Goal: Transaction & Acquisition: Book appointment/travel/reservation

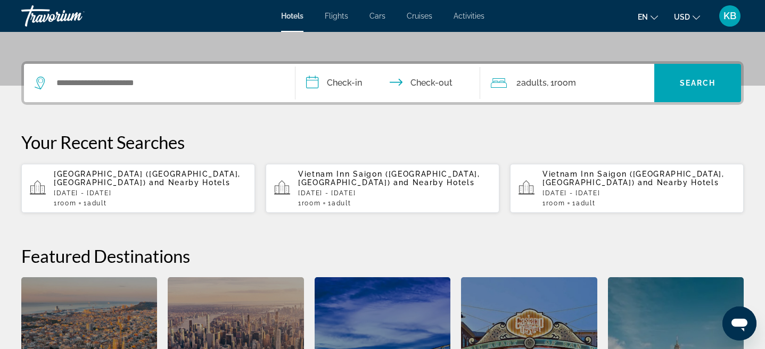
scroll to position [221, 0]
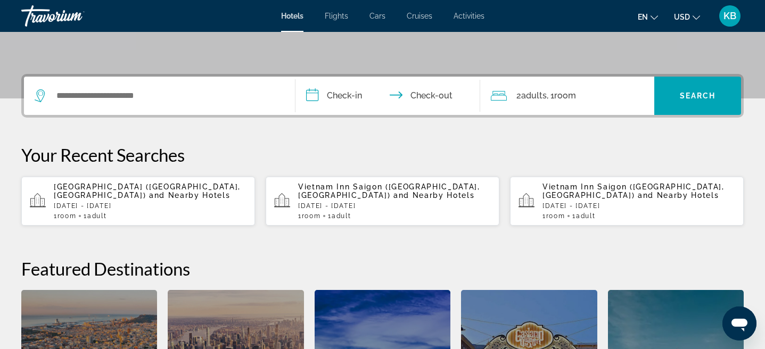
click at [134, 198] on p "Myeongdong Galleria (Seoul, KR) and Nearby Hotels" at bounding box center [150, 191] width 193 height 17
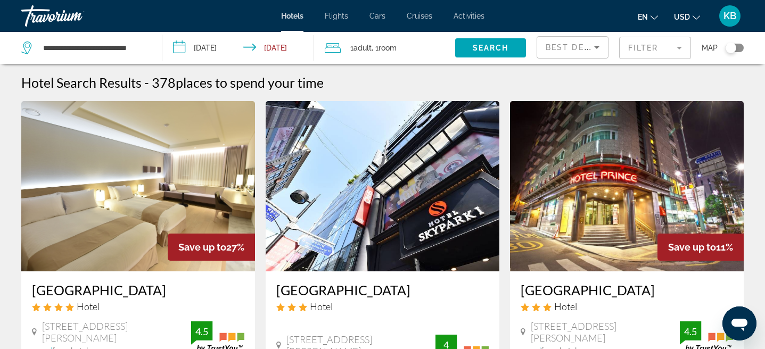
click at [642, 51] on mat-form-field "Filter" at bounding box center [655, 48] width 72 height 22
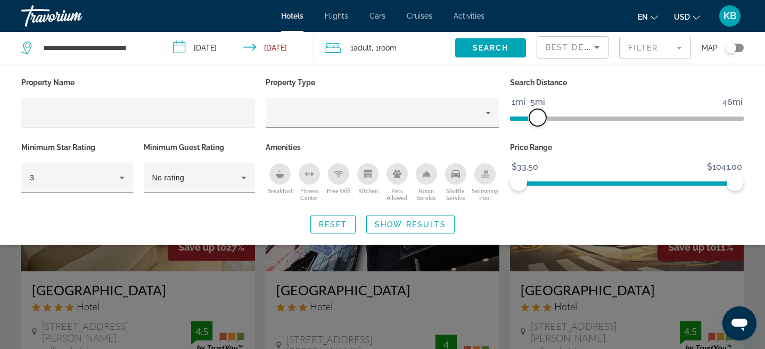
drag, startPoint x: 656, startPoint y: 118, endPoint x: 538, endPoint y: 137, distance: 119.6
click at [538, 137] on div "Search Distance 1mi 46mi 5mi" at bounding box center [626, 107] width 244 height 65
drag, startPoint x: 537, startPoint y: 118, endPoint x: 560, endPoint y: 117, distance: 22.9
click at [560, 117] on span "ngx-slider" at bounding box center [561, 117] width 17 height 17
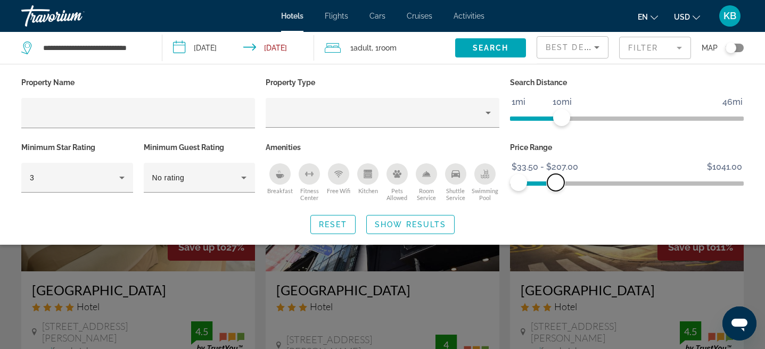
drag, startPoint x: 741, startPoint y: 184, endPoint x: 556, endPoint y: 187, distance: 185.7
click at [556, 187] on span "ngx-slider-max" at bounding box center [555, 182] width 17 height 17
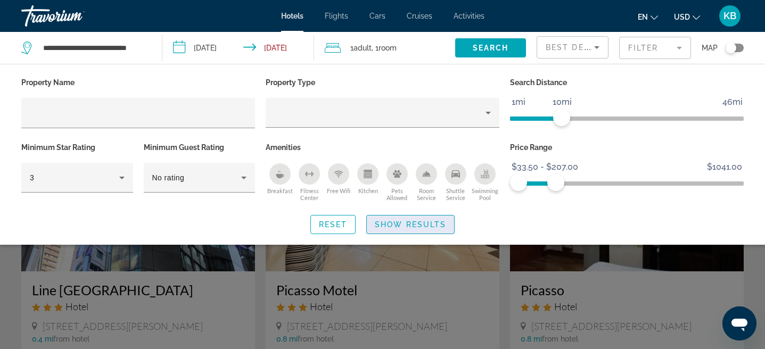
click at [412, 218] on span "Search widget" at bounding box center [410, 225] width 87 height 26
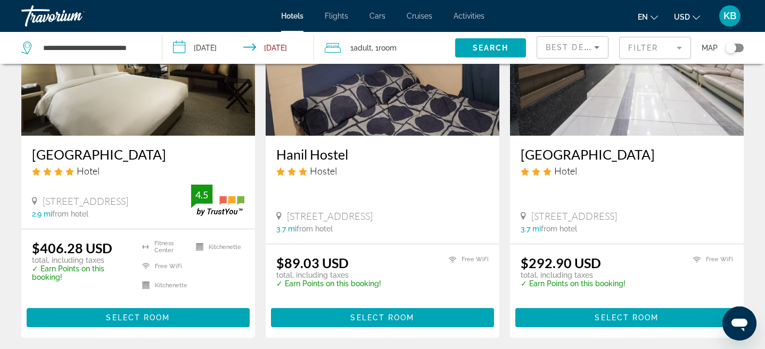
scroll to position [1294, 0]
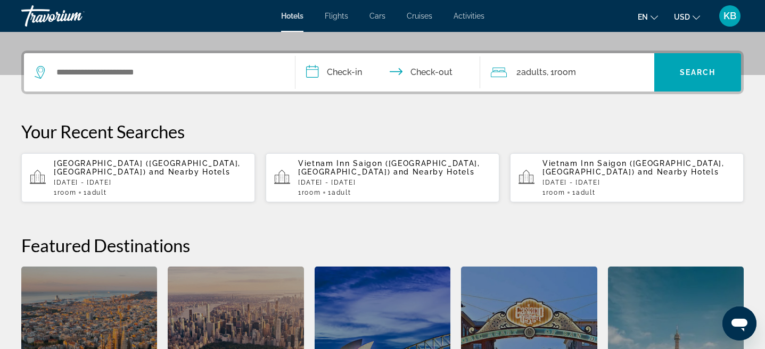
scroll to position [246, 0]
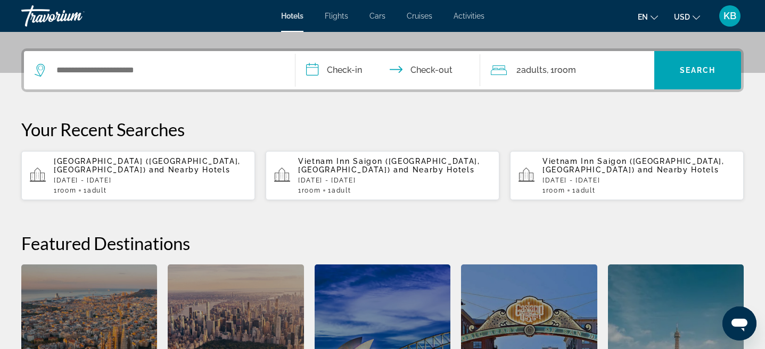
click at [226, 86] on div "Search widget" at bounding box center [160, 70] width 250 height 38
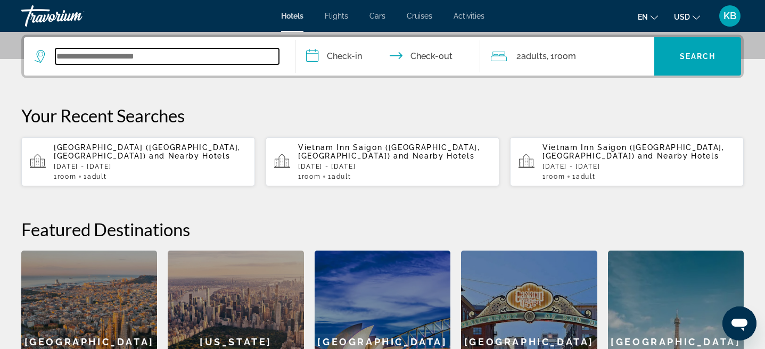
click at [220, 62] on input "Search widget" at bounding box center [166, 56] width 223 height 16
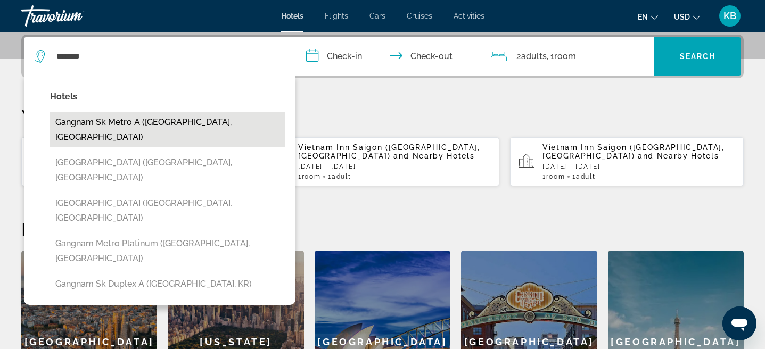
click at [109, 121] on button "Gangnam Sk Metro A (Seoul, KR)" at bounding box center [167, 129] width 235 height 35
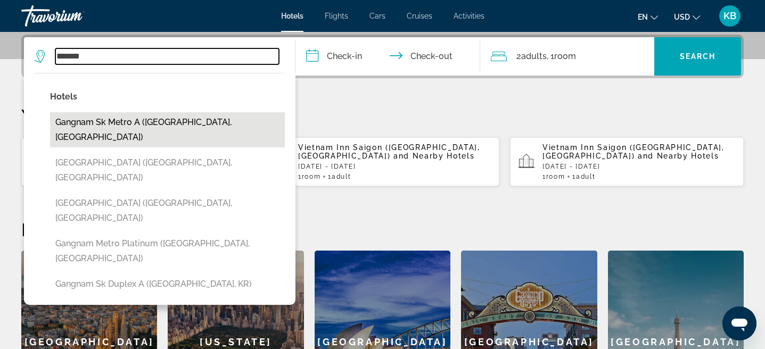
type input "**********"
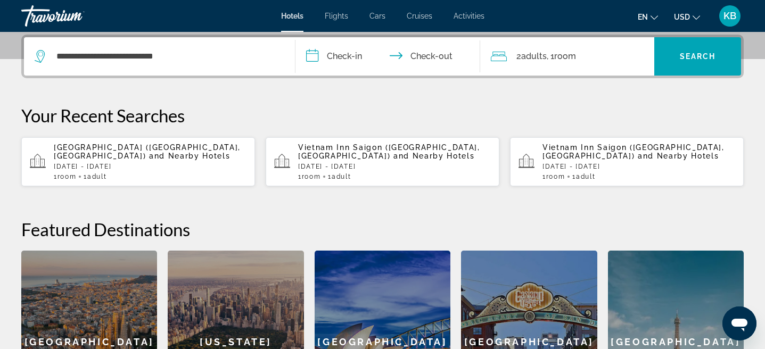
click at [359, 60] on input "**********" at bounding box center [389, 58] width 189 height 42
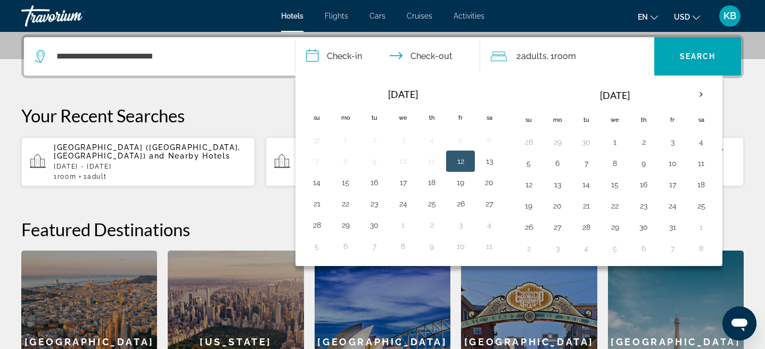
click at [463, 160] on button "12" at bounding box center [460, 161] width 17 height 15
click at [319, 185] on button "14" at bounding box center [316, 182] width 17 height 15
type input "**********"
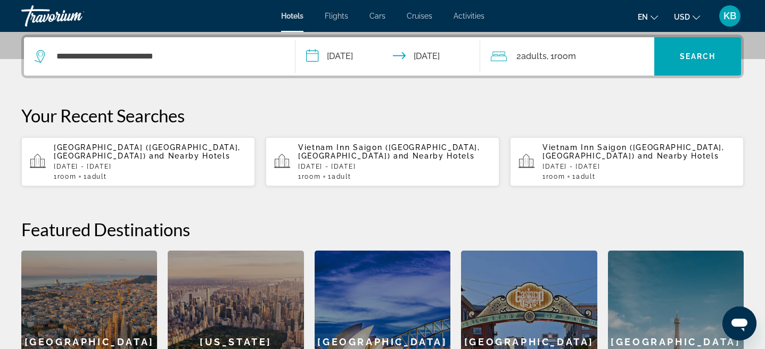
click at [603, 67] on div "2 Adult Adults , 1 Room rooms" at bounding box center [572, 56] width 163 height 38
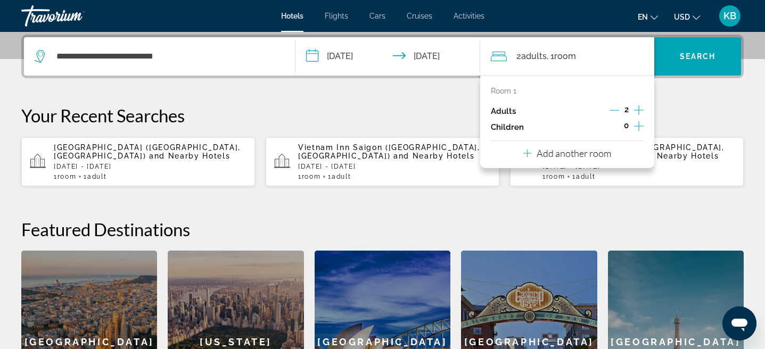
click at [606, 110] on div "Adults 2" at bounding box center [567, 111] width 153 height 16
click at [610, 110] on icon "Decrement adults" at bounding box center [614, 110] width 10 height 1
click at [706, 64] on span "Search widget" at bounding box center [697, 57] width 87 height 26
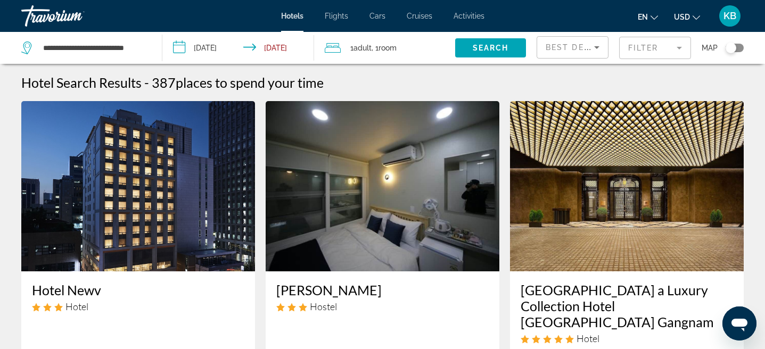
click at [646, 49] on mat-form-field "Filter" at bounding box center [655, 48] width 72 height 22
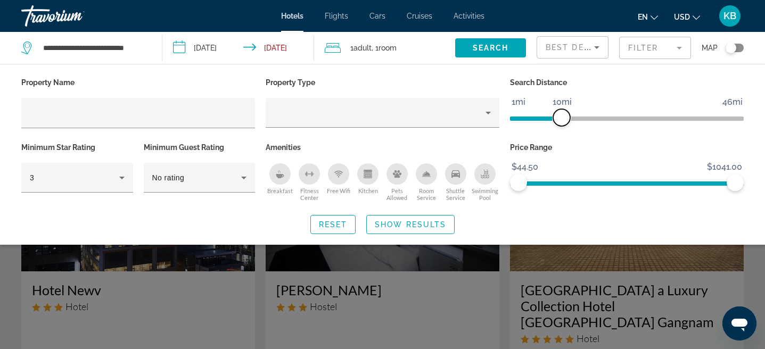
drag, startPoint x: 661, startPoint y: 119, endPoint x: 562, endPoint y: 120, distance: 99.5
click at [562, 120] on span "ngx-slider" at bounding box center [561, 117] width 17 height 17
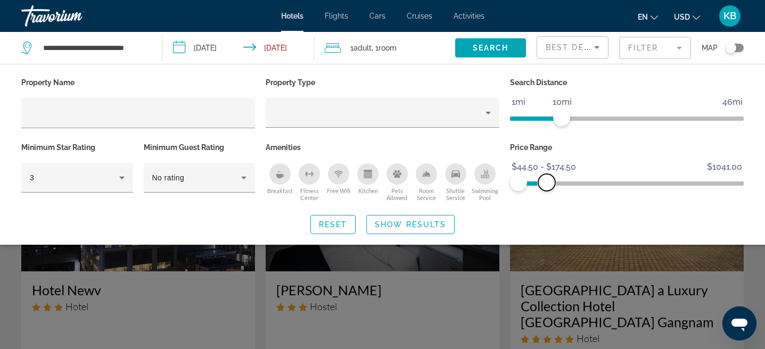
drag, startPoint x: 741, startPoint y: 180, endPoint x: 548, endPoint y: 181, distance: 193.2
click at [548, 181] on span "ngx-slider-max" at bounding box center [546, 182] width 17 height 17
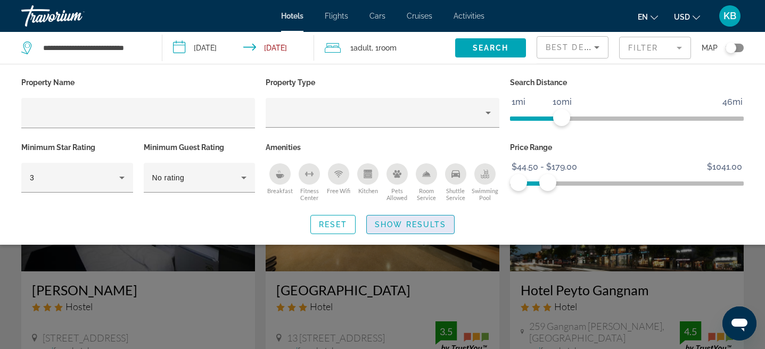
click at [417, 232] on span "Search widget" at bounding box center [410, 225] width 87 height 26
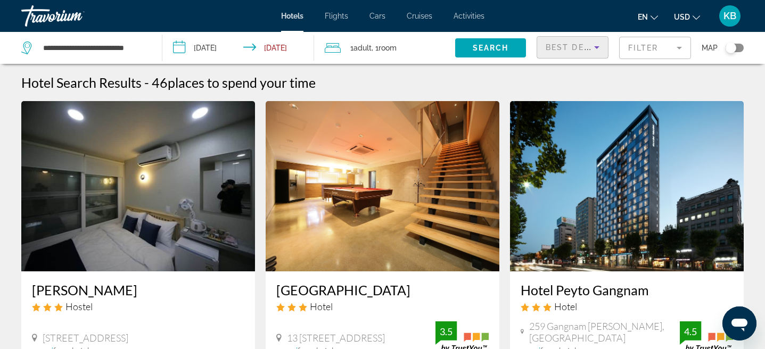
click at [601, 51] on icon "Sort by" at bounding box center [596, 47] width 13 height 13
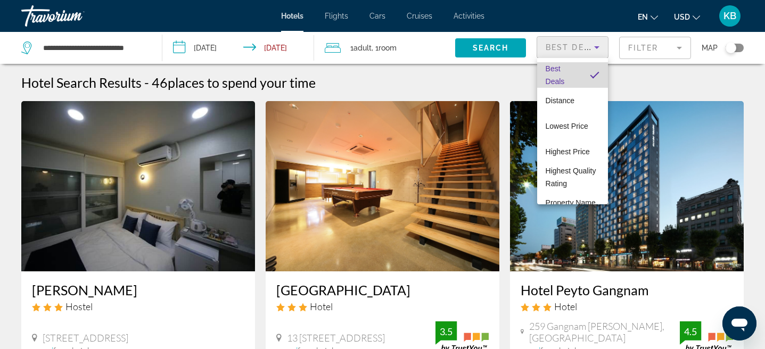
click at [586, 73] on mat-option "Best Deals" at bounding box center [572, 75] width 71 height 26
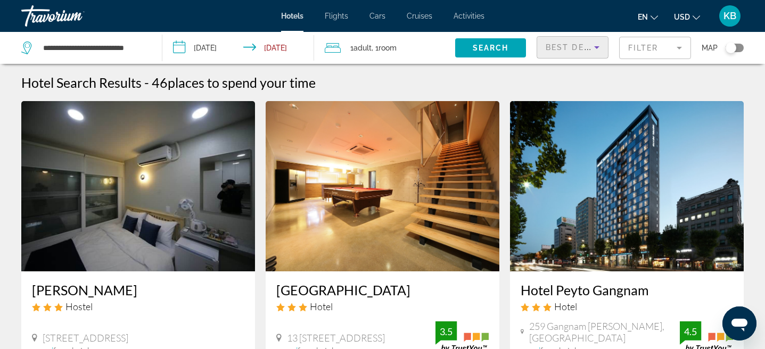
click at [585, 48] on span "Best Deals" at bounding box center [572, 47] width 55 height 9
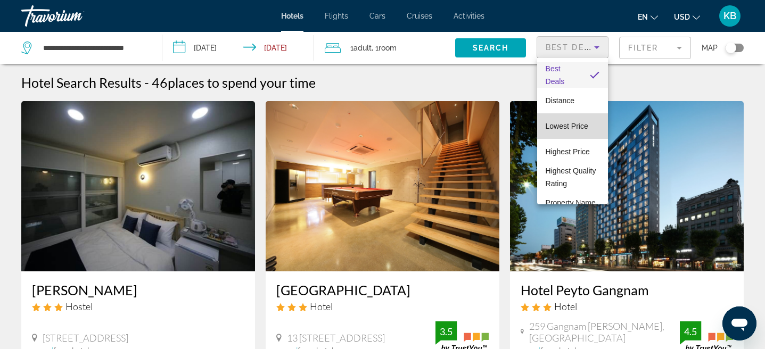
click at [570, 134] on mat-option "Lowest Price" at bounding box center [572, 126] width 71 height 26
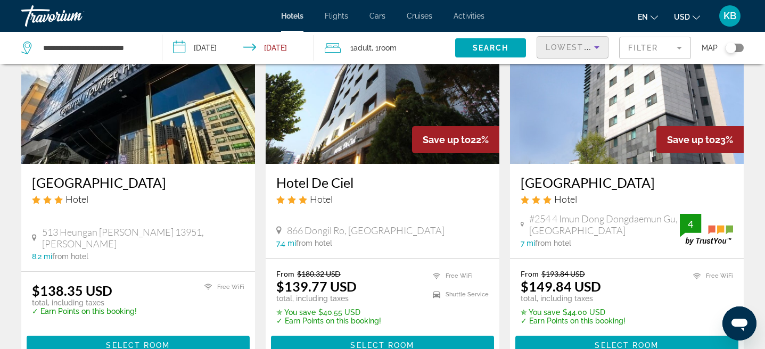
scroll to position [506, 0]
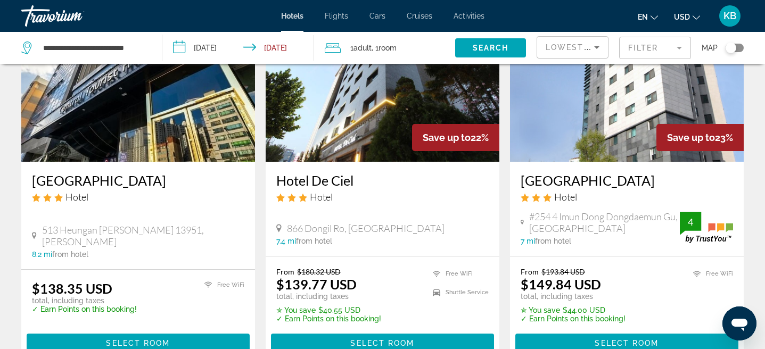
click at [423, 132] on span "Save up to" at bounding box center [447, 137] width 48 height 11
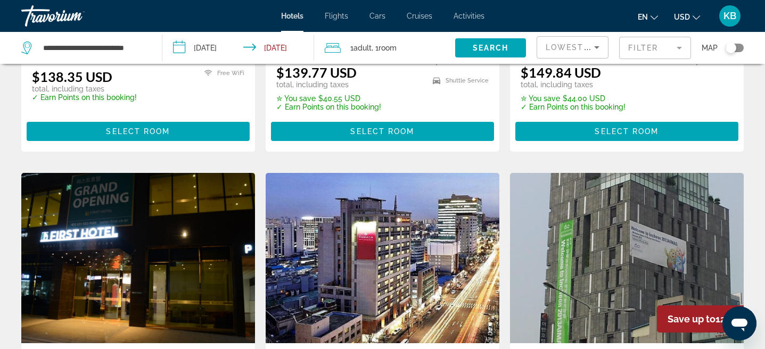
scroll to position [718, 0]
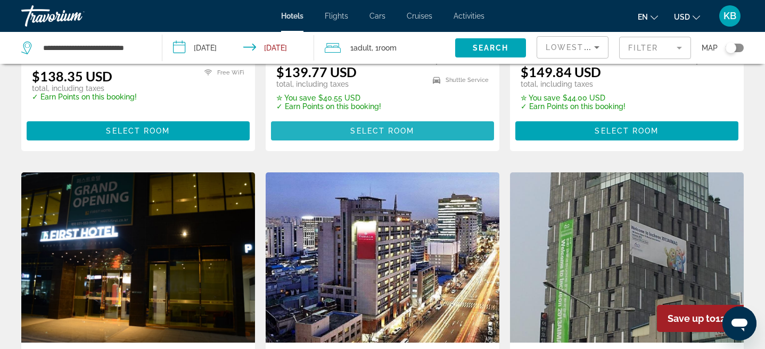
click at [409, 127] on span "Select Room" at bounding box center [382, 131] width 64 height 9
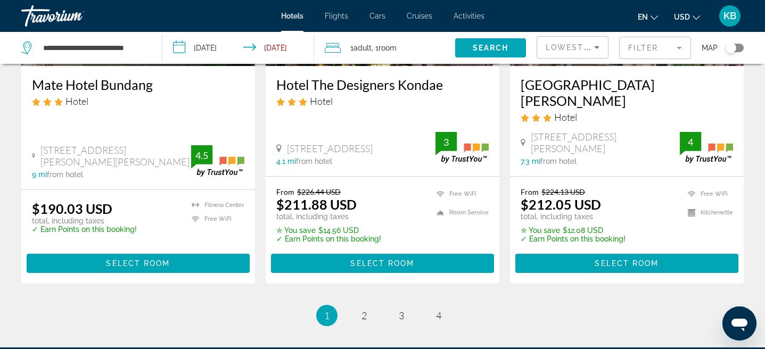
scroll to position [1397, 0]
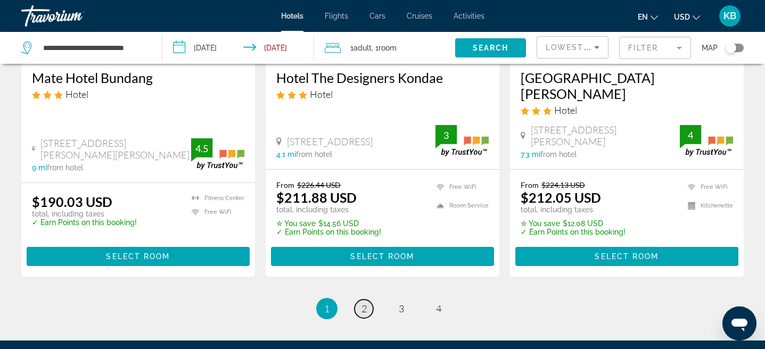
click at [366, 300] on link "page 2" at bounding box center [363, 309] width 19 height 19
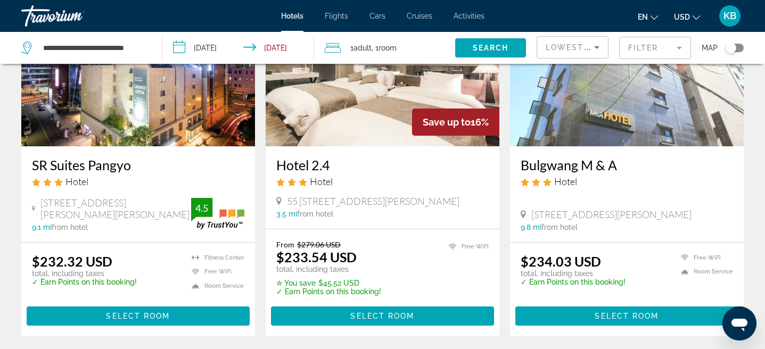
scroll to position [897, 0]
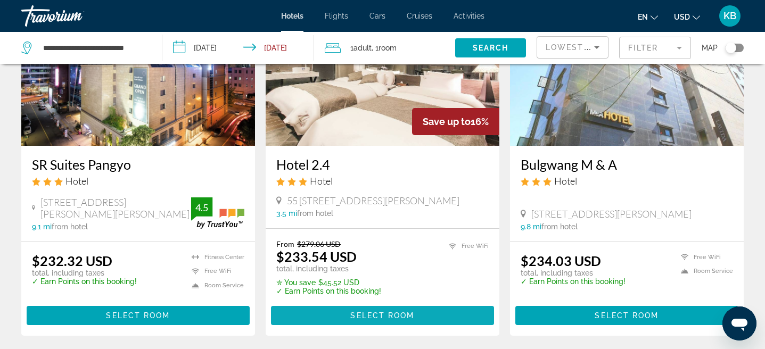
click at [391, 311] on span "Select Room" at bounding box center [382, 315] width 64 height 9
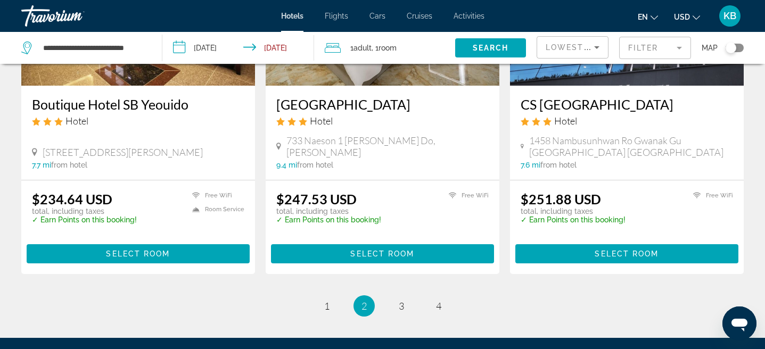
scroll to position [1446, 0]
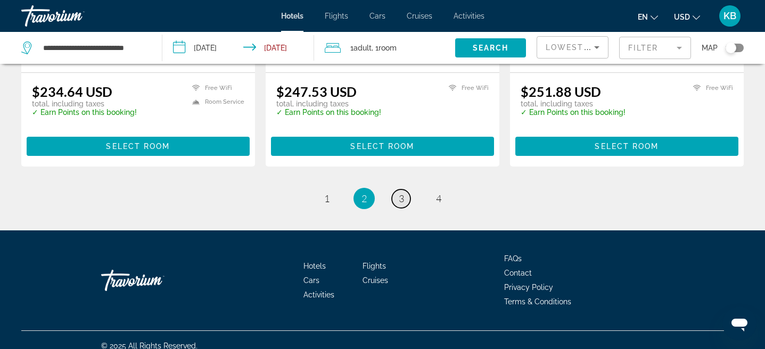
click at [400, 193] on span "3" at bounding box center [401, 199] width 5 height 12
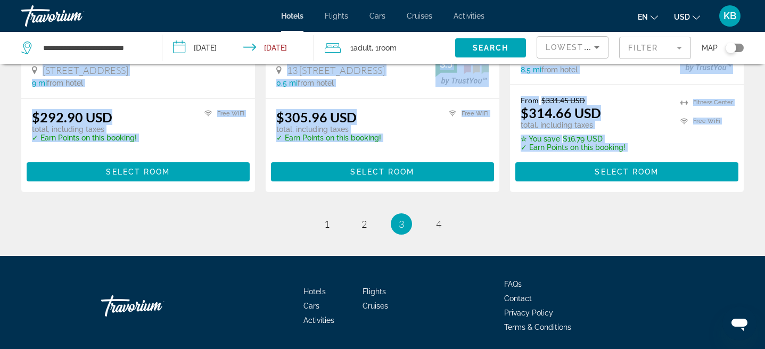
scroll to position [1480, 0]
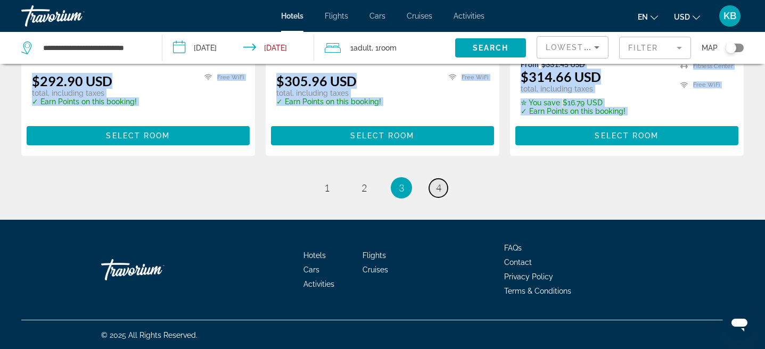
click at [436, 186] on span "4" at bounding box center [438, 188] width 5 height 12
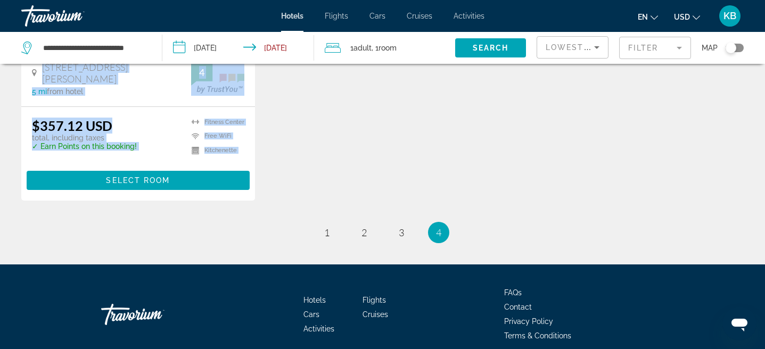
scroll to position [1517, 0]
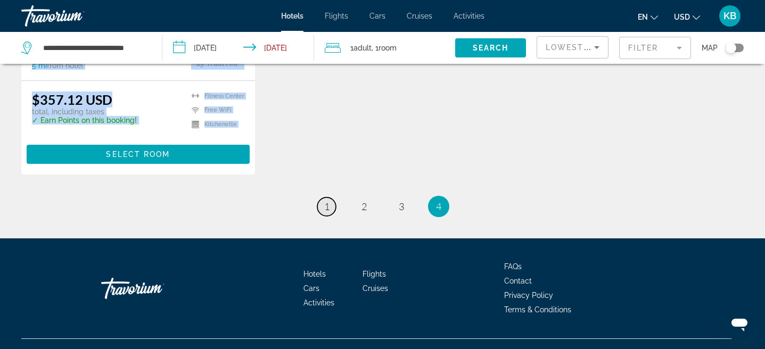
click at [328, 197] on link "page 1" at bounding box center [326, 206] width 19 height 19
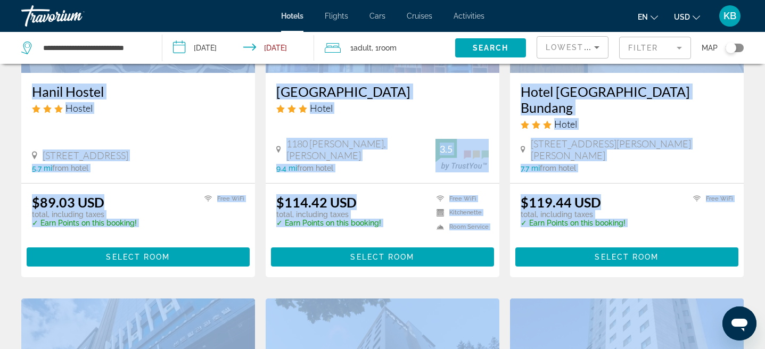
scroll to position [206, 0]
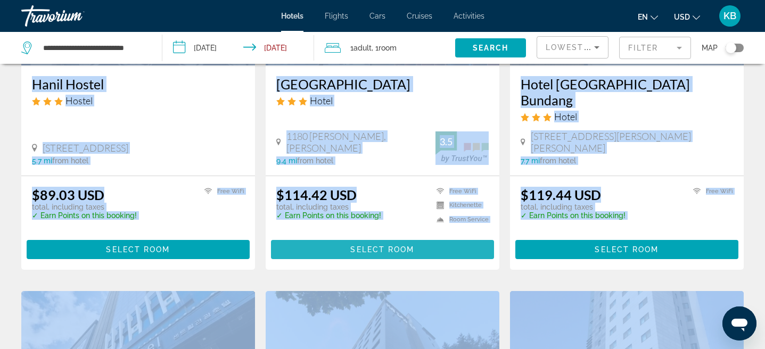
click at [413, 245] on span "Select Room" at bounding box center [382, 249] width 64 height 9
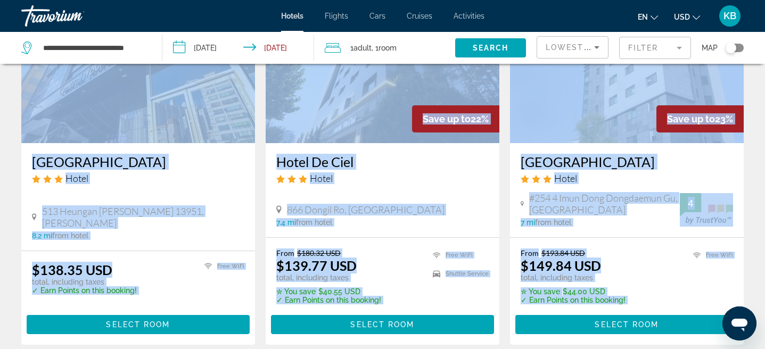
scroll to position [526, 0]
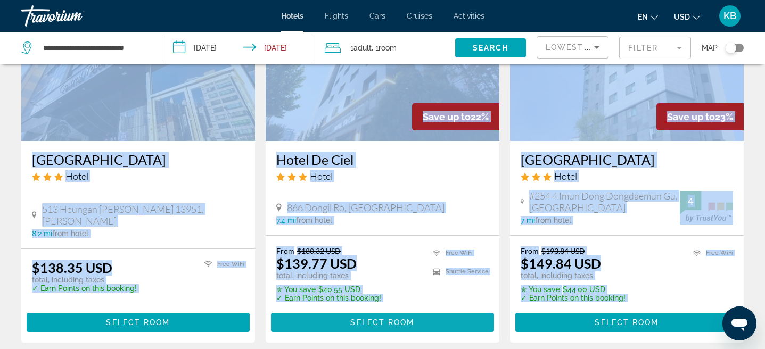
click at [402, 318] on span "Select Room" at bounding box center [382, 322] width 64 height 9
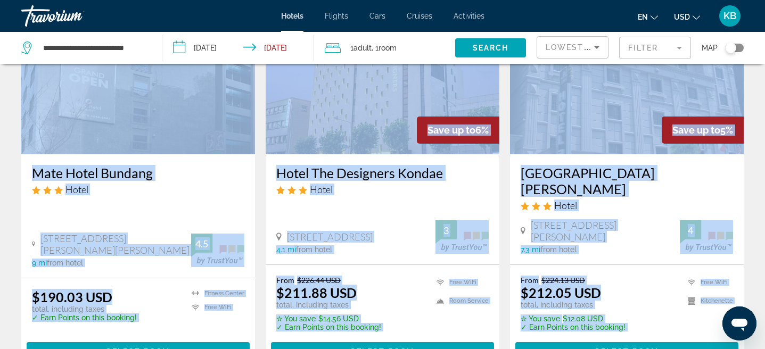
scroll to position [1315, 0]
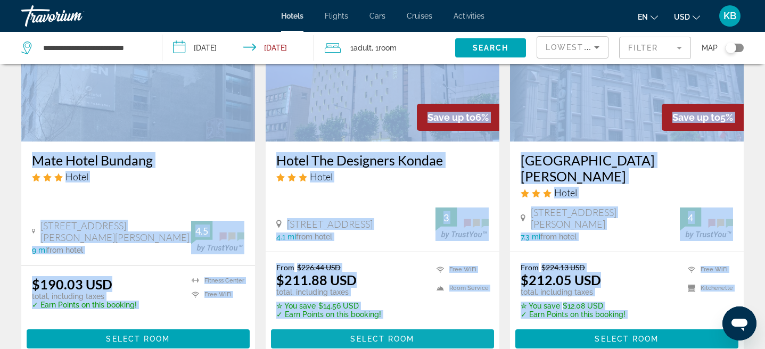
click at [397, 335] on span "Select Room" at bounding box center [382, 339] width 64 height 9
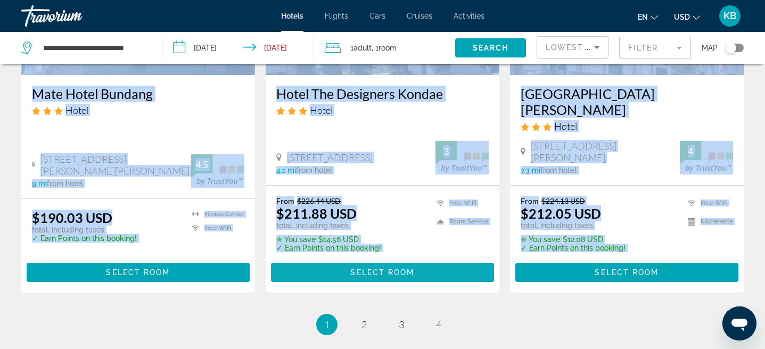
scroll to position [1486, 0]
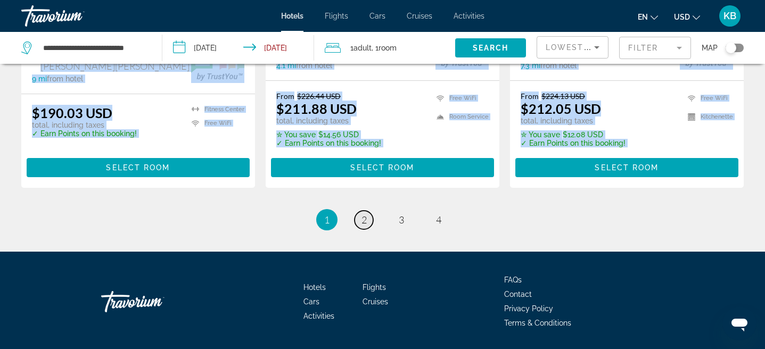
click at [367, 211] on link "page 2" at bounding box center [363, 220] width 19 height 19
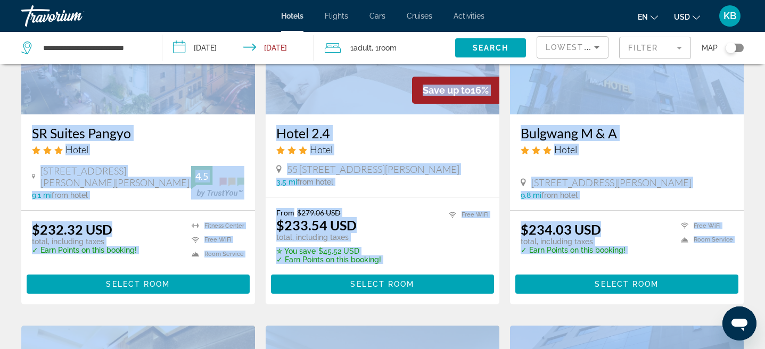
scroll to position [946, 0]
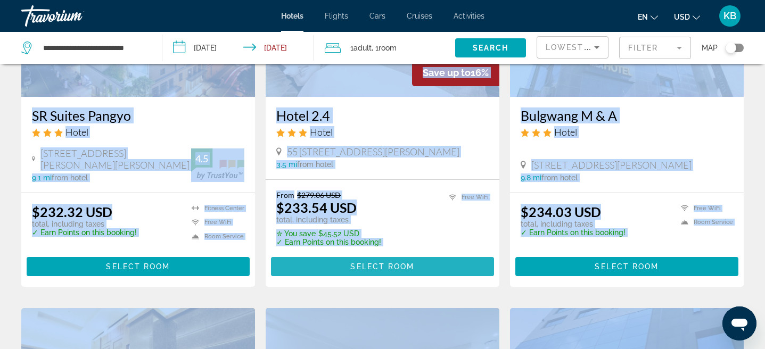
click at [396, 262] on span "Select Room" at bounding box center [382, 266] width 64 height 9
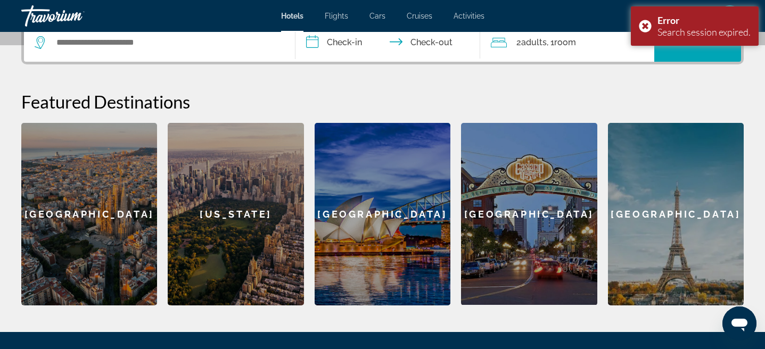
scroll to position [275, 0]
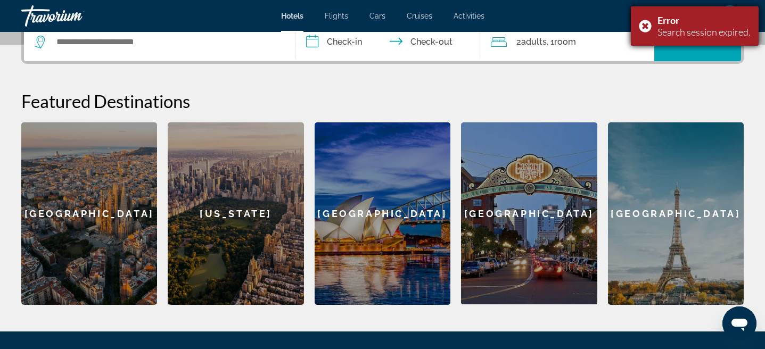
click at [643, 23] on div "Error Search session expired." at bounding box center [695, 25] width 128 height 39
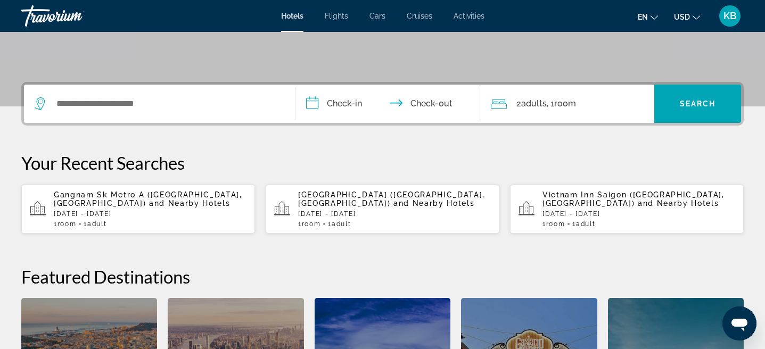
scroll to position [219, 0]
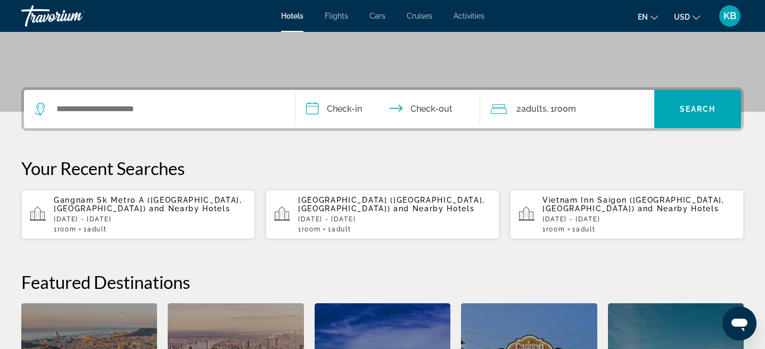
scroll to position [203, 0]
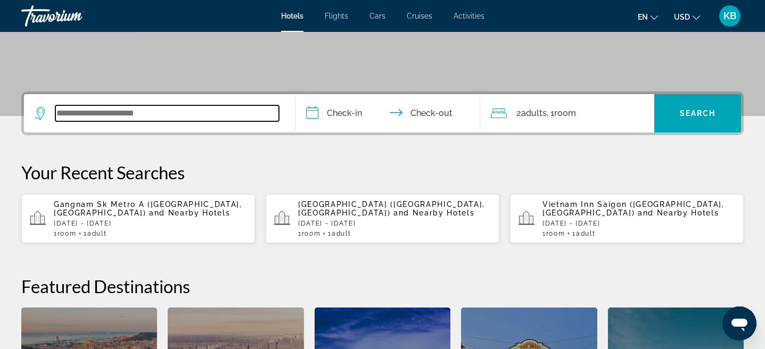
click at [221, 110] on input "Search widget" at bounding box center [166, 113] width 223 height 16
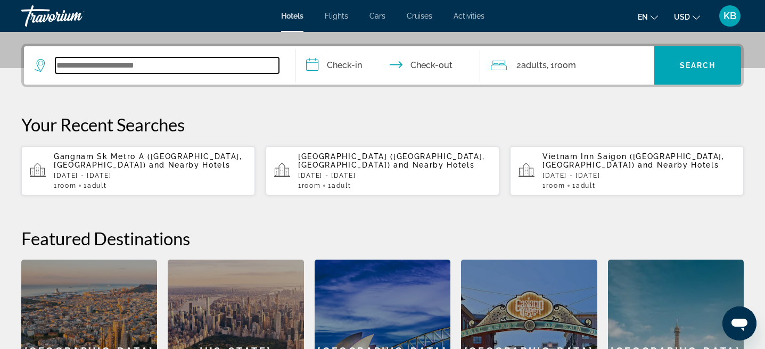
scroll to position [260, 0]
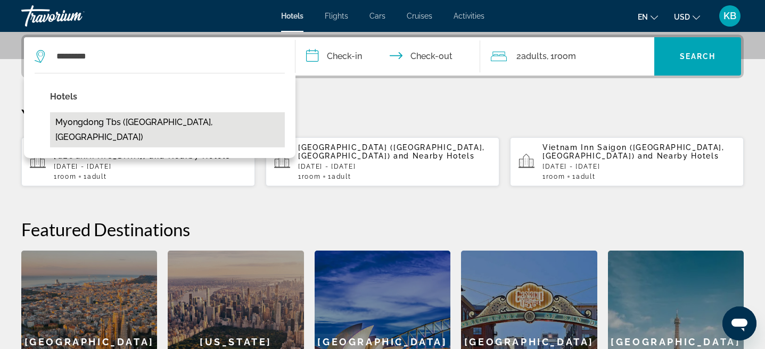
click at [122, 122] on button "Myongdong Tbs (Seoul, KR)" at bounding box center [167, 129] width 235 height 35
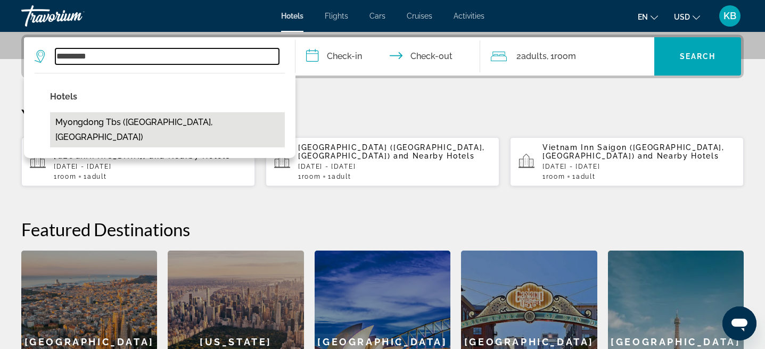
type input "**********"
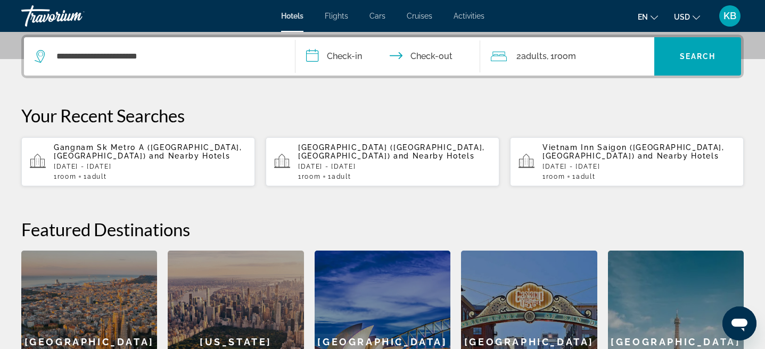
click at [346, 56] on input "**********" at bounding box center [389, 58] width 189 height 42
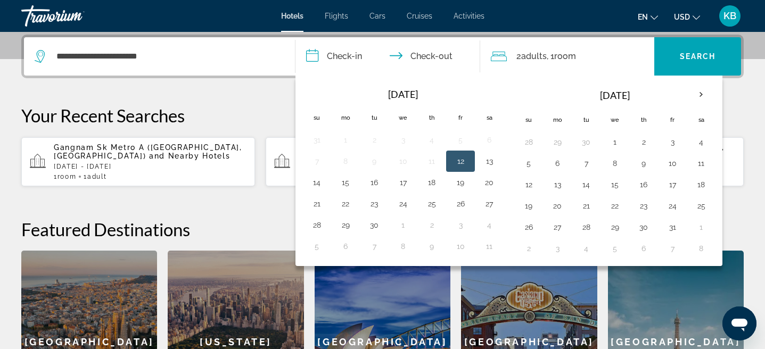
click at [461, 160] on button "12" at bounding box center [460, 161] width 17 height 15
click at [433, 53] on input "**********" at bounding box center [389, 58] width 189 height 42
click at [314, 187] on button "14" at bounding box center [316, 182] width 17 height 15
type input "**********"
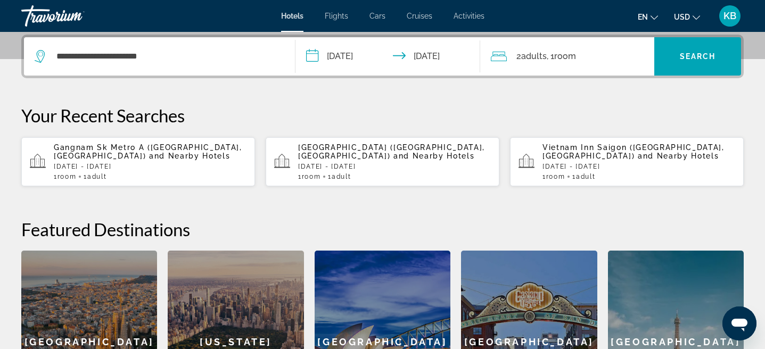
click at [531, 54] on span "Adults" at bounding box center [534, 56] width 26 height 10
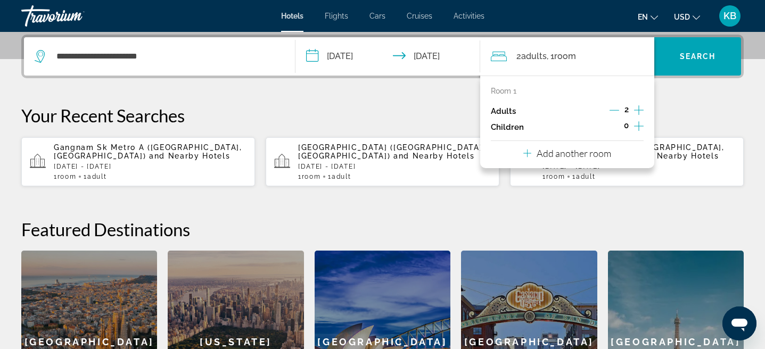
click at [613, 107] on icon "Decrement adults" at bounding box center [614, 110] width 10 height 10
click at [713, 54] on span "Search" at bounding box center [698, 56] width 36 height 9
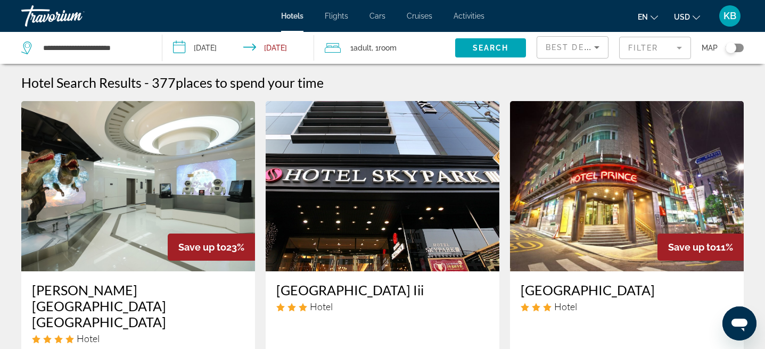
click at [652, 55] on mat-form-field "Filter" at bounding box center [655, 48] width 72 height 22
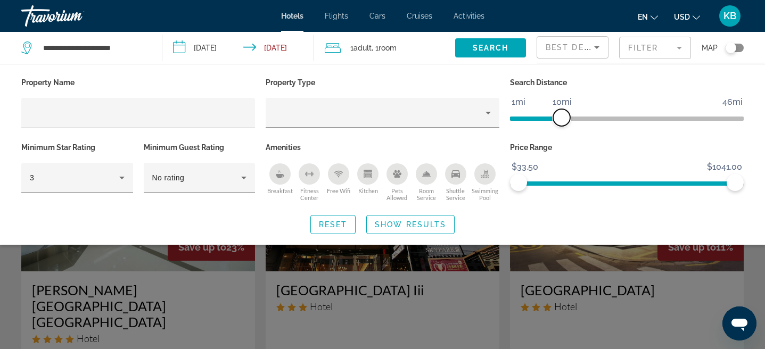
drag, startPoint x: 659, startPoint y: 122, endPoint x: 563, endPoint y: 120, distance: 96.3
click at [563, 120] on span "ngx-slider" at bounding box center [561, 117] width 17 height 17
click at [562, 115] on span "ngx-slider" at bounding box center [561, 117] width 17 height 17
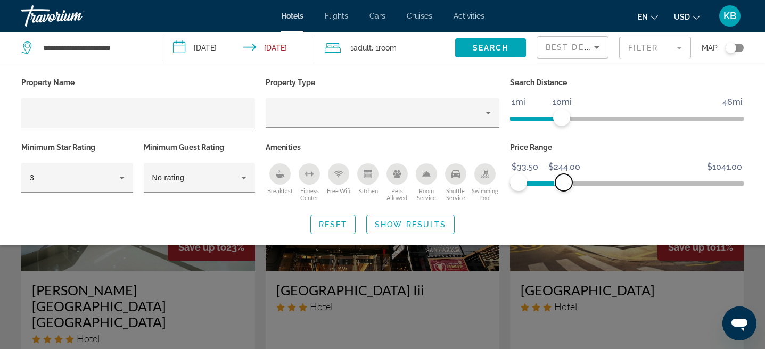
drag, startPoint x: 739, startPoint y: 185, endPoint x: 564, endPoint y: 185, distance: 175.1
click at [564, 185] on span "ngx-slider-max" at bounding box center [563, 182] width 17 height 17
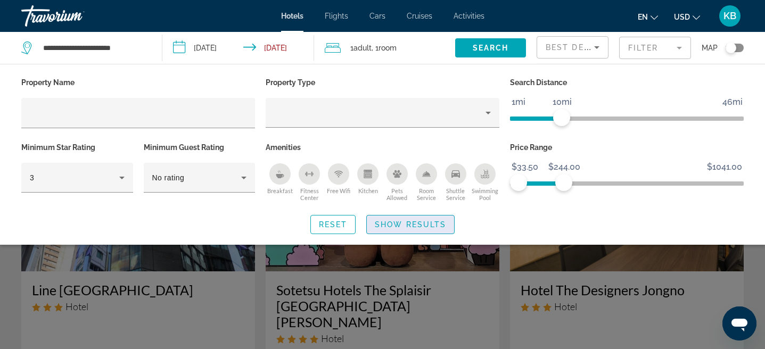
click at [382, 222] on span "Show Results" at bounding box center [410, 224] width 71 height 9
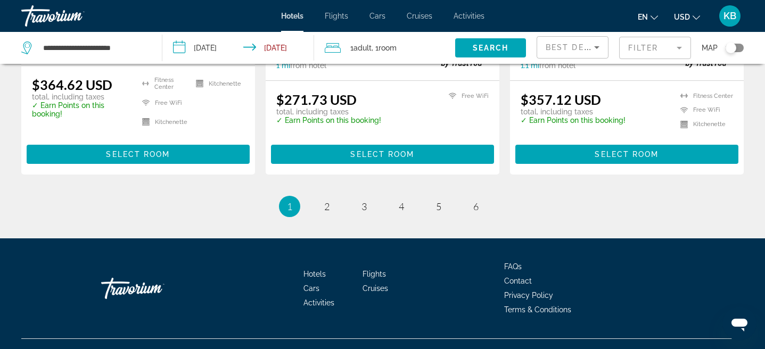
scroll to position [1504, 0]
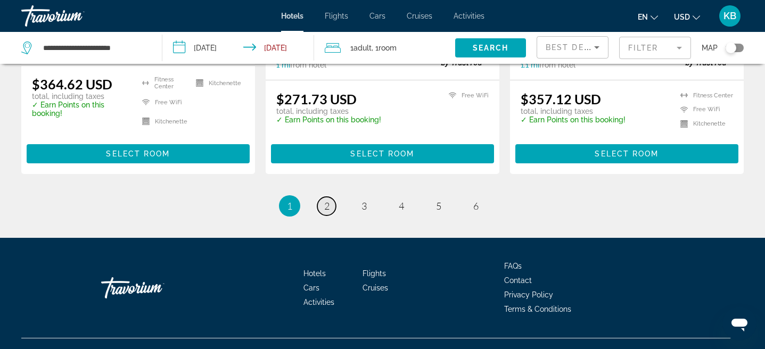
click at [328, 203] on span "2" at bounding box center [326, 206] width 5 height 12
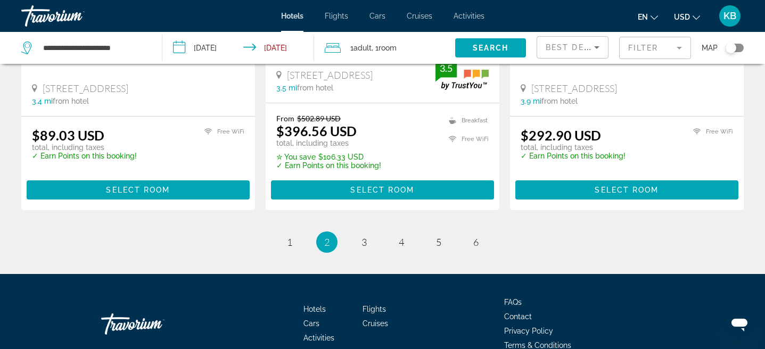
scroll to position [1498, 0]
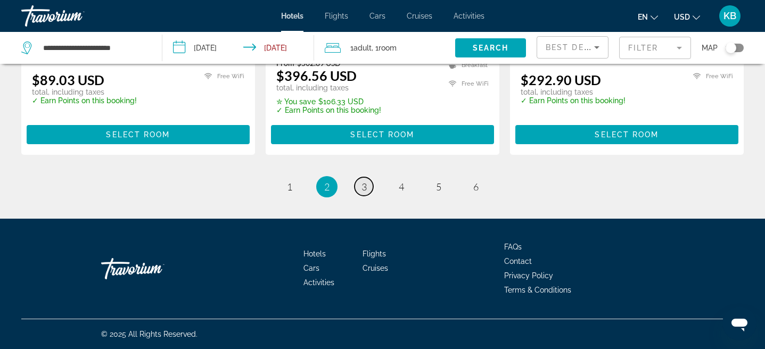
click at [363, 182] on span "3" at bounding box center [363, 187] width 5 height 12
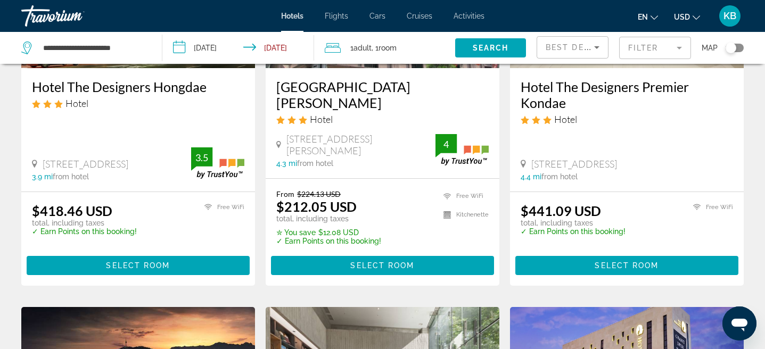
scroll to position [205, 0]
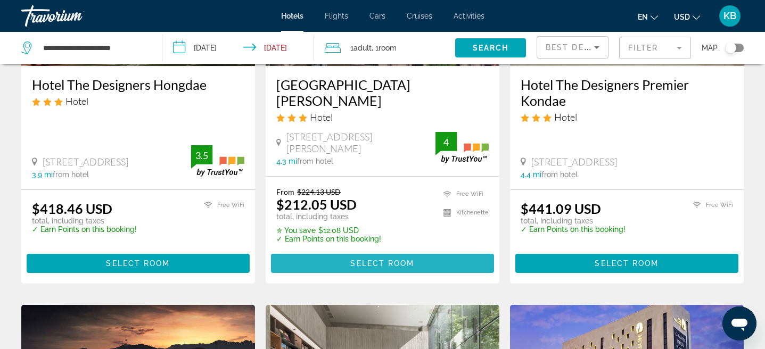
click at [407, 259] on span "Select Room" at bounding box center [382, 263] width 64 height 9
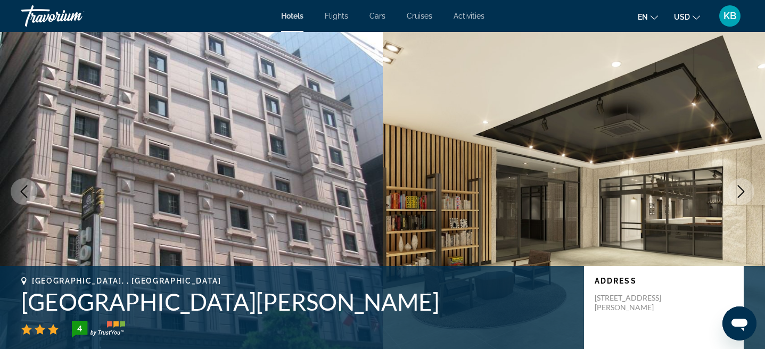
click at [739, 194] on icon "Next image" at bounding box center [740, 191] width 13 height 13
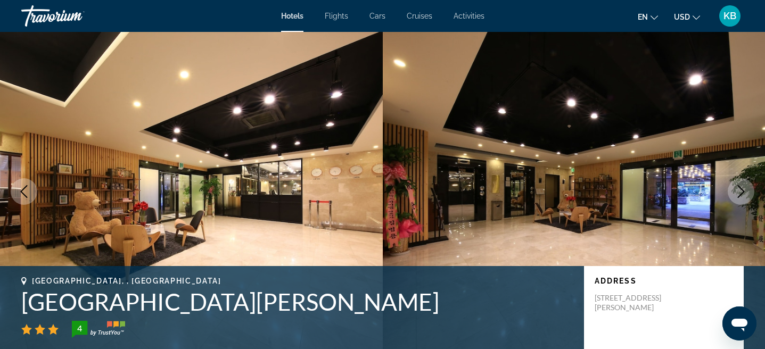
click at [739, 194] on icon "Next image" at bounding box center [740, 191] width 13 height 13
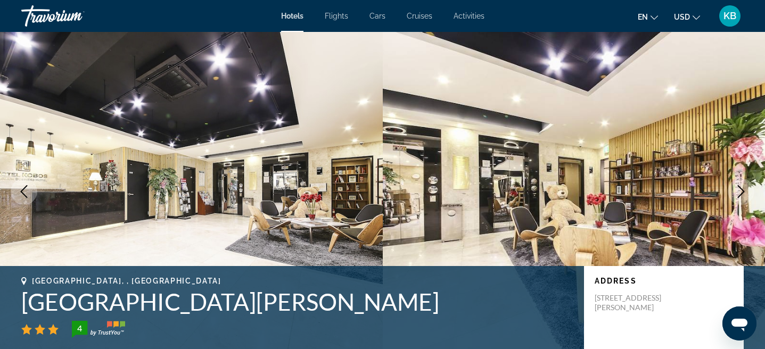
click at [739, 194] on icon "Next image" at bounding box center [740, 191] width 13 height 13
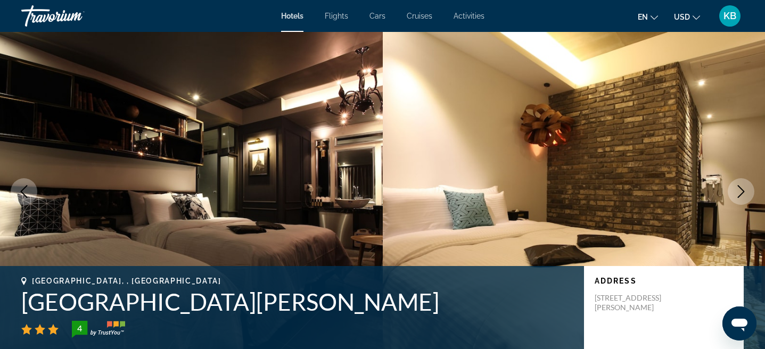
click at [739, 194] on icon "Next image" at bounding box center [740, 191] width 13 height 13
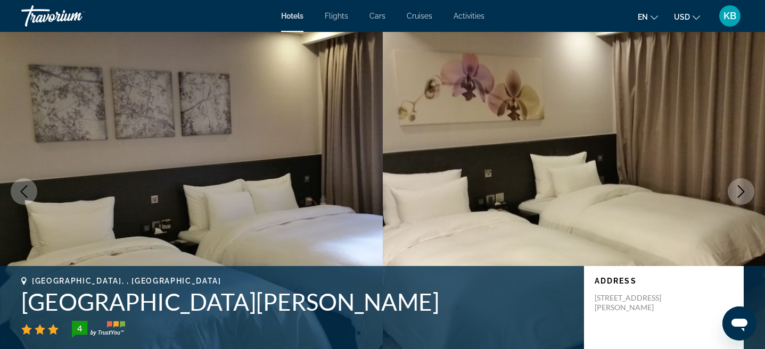
click at [739, 194] on icon "Next image" at bounding box center [740, 191] width 13 height 13
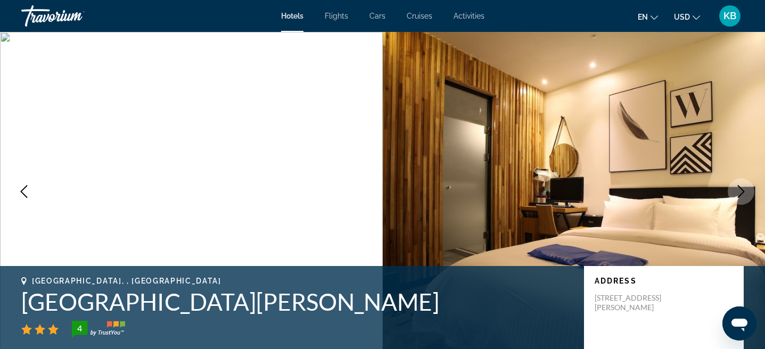
click at [739, 194] on icon "Next image" at bounding box center [740, 191] width 13 height 13
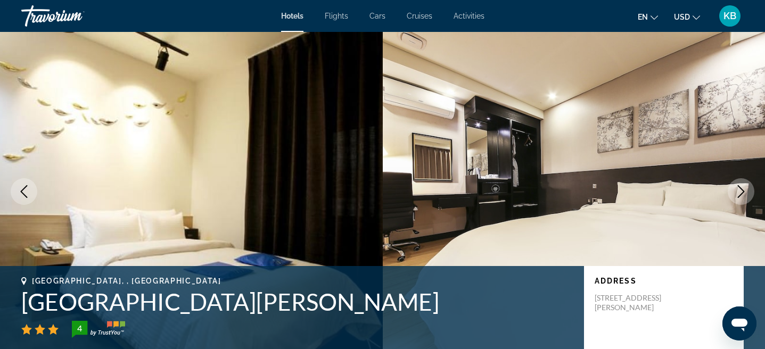
click at [739, 194] on icon "Next image" at bounding box center [740, 191] width 13 height 13
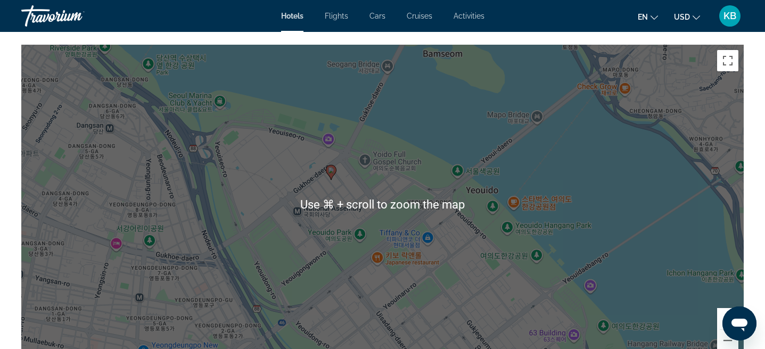
scroll to position [1024, 0]
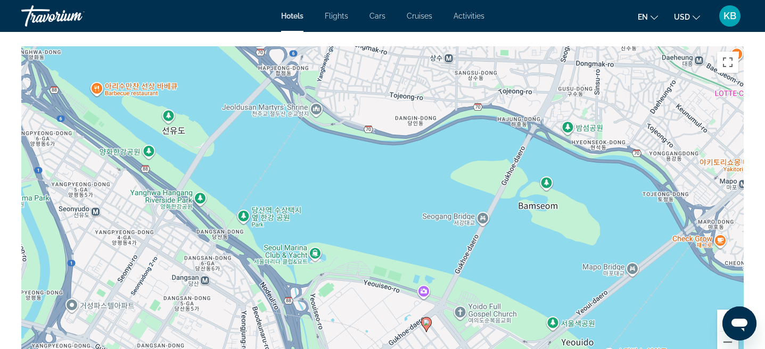
drag, startPoint x: 375, startPoint y: 146, endPoint x: 470, endPoint y: 299, distance: 180.0
click at [470, 299] on div "To activate drag with keyboard, press Alt + Enter. Once in keyboard drag state,…" at bounding box center [382, 205] width 722 height 319
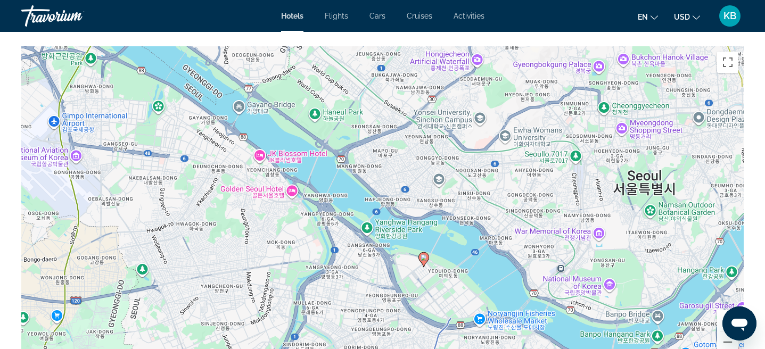
drag, startPoint x: 615, startPoint y: 240, endPoint x: 538, endPoint y: 242, distance: 76.7
click at [538, 242] on div "To activate drag with keyboard, press Alt + Enter. Once in keyboard drag state,…" at bounding box center [382, 205] width 722 height 319
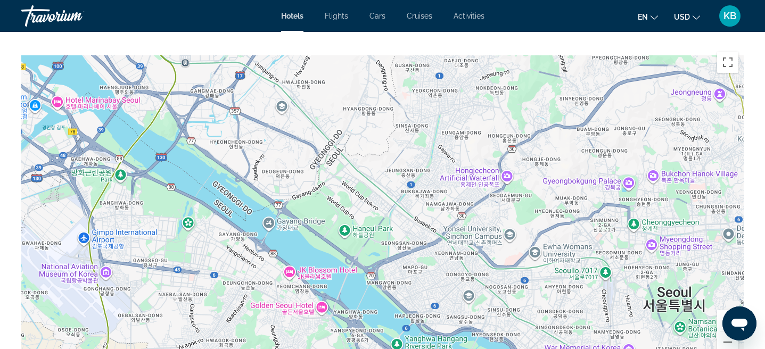
drag, startPoint x: 594, startPoint y: 176, endPoint x: 624, endPoint y: 294, distance: 122.3
click at [624, 294] on div "To activate drag with keyboard, press Alt + Enter. Once in keyboard drag state,…" at bounding box center [382, 205] width 722 height 319
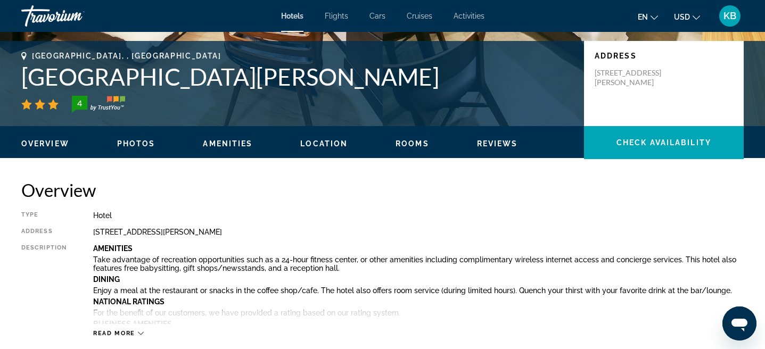
scroll to position [0, 0]
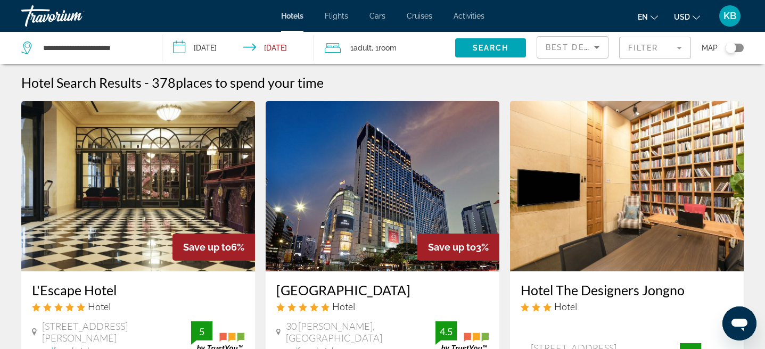
click at [652, 52] on mat-form-field "Filter" at bounding box center [655, 48] width 72 height 22
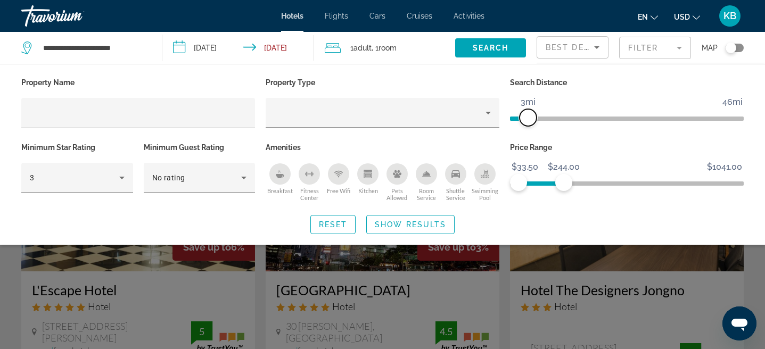
drag, startPoint x: 564, startPoint y: 116, endPoint x: 527, endPoint y: 118, distance: 36.2
click at [527, 118] on span "ngx-slider" at bounding box center [527, 117] width 17 height 17
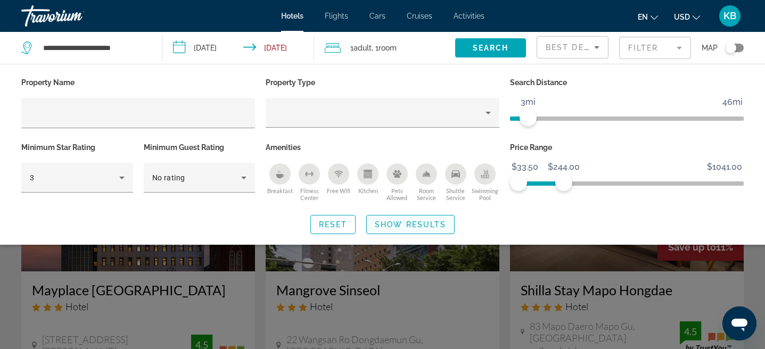
click at [412, 223] on span "Show Results" at bounding box center [410, 224] width 71 height 9
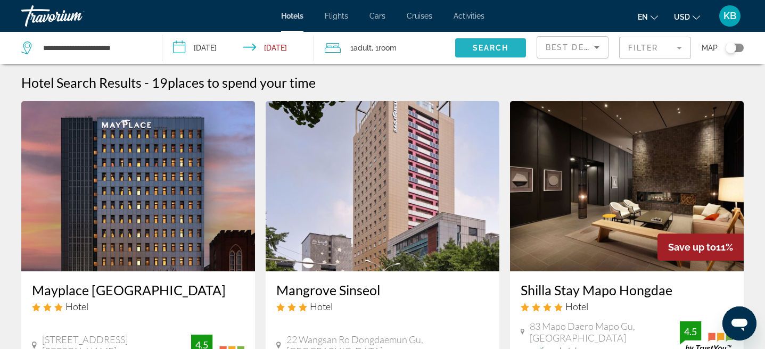
click at [516, 43] on span "Search widget" at bounding box center [490, 48] width 71 height 26
click at [656, 44] on mat-form-field "Filter" at bounding box center [655, 48] width 72 height 22
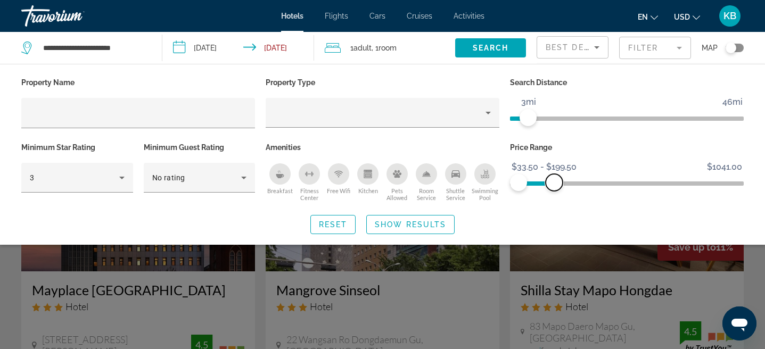
drag, startPoint x: 565, startPoint y: 180, endPoint x: 554, endPoint y: 180, distance: 11.2
click at [554, 180] on span "ngx-slider-max" at bounding box center [553, 182] width 17 height 17
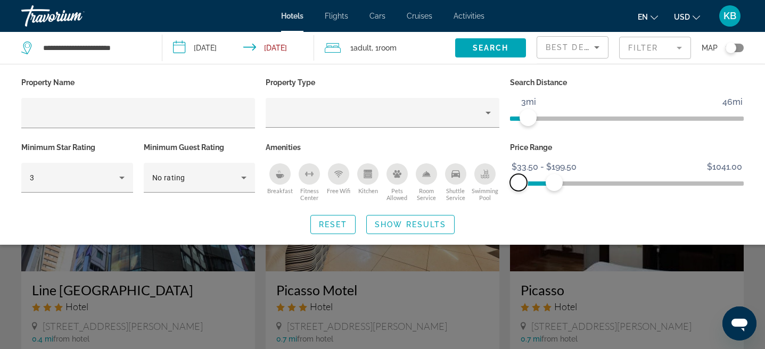
drag, startPoint x: 514, startPoint y: 184, endPoint x: 484, endPoint y: 184, distance: 30.3
click at [484, 184] on div "Property Name Property Type Search Distance 1mi 46mi 3mi Minimum Star Rating 3 …" at bounding box center [382, 139] width 733 height 129
click at [123, 173] on icon "Hotel Filters" at bounding box center [121, 177] width 13 height 13
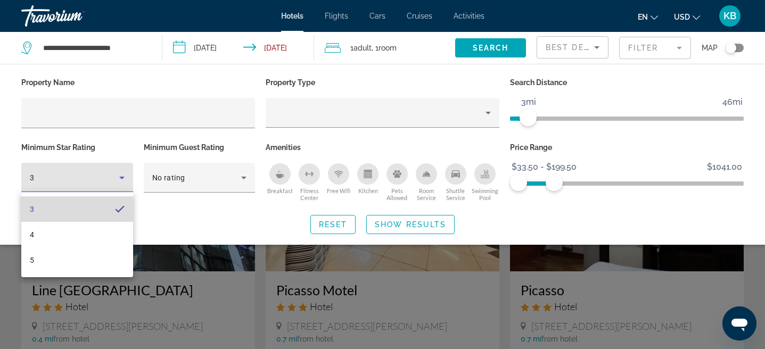
click at [102, 215] on mat-option "3" at bounding box center [77, 209] width 112 height 26
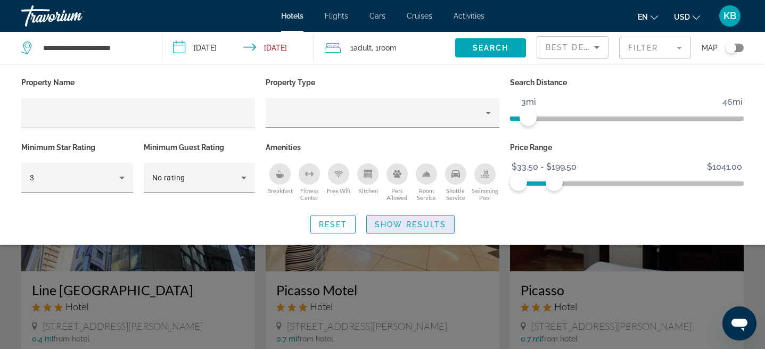
click at [432, 220] on span "Show Results" at bounding box center [410, 224] width 71 height 9
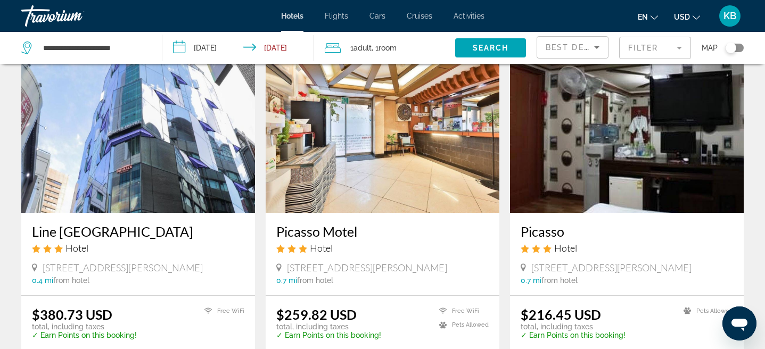
scroll to position [40, 0]
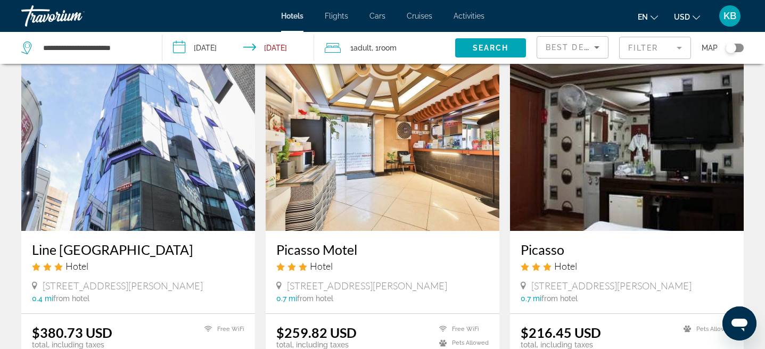
click at [148, 165] on img "Main content" at bounding box center [138, 146] width 234 height 170
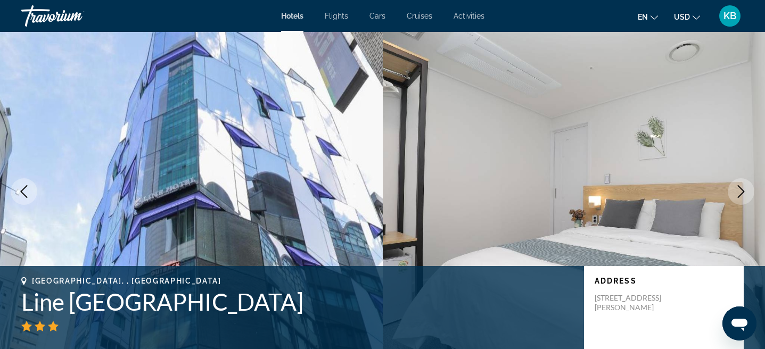
click at [736, 185] on icon "Next image" at bounding box center [740, 191] width 13 height 13
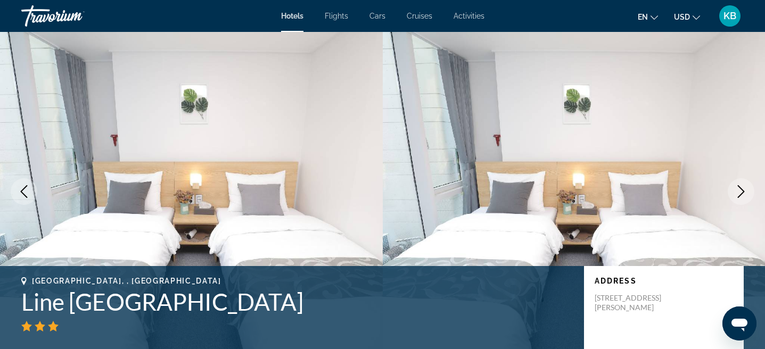
click at [738, 188] on icon "Next image" at bounding box center [740, 191] width 13 height 13
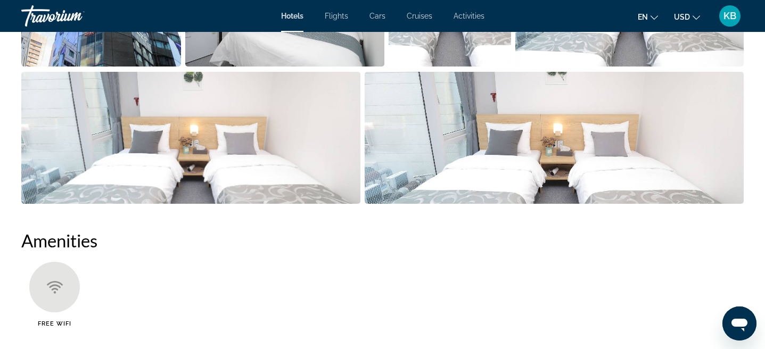
scroll to position [115, 0]
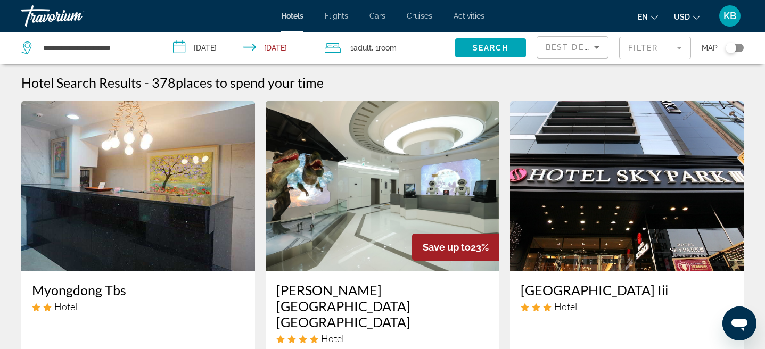
click at [654, 45] on mat-form-field "Filter" at bounding box center [655, 48] width 72 height 22
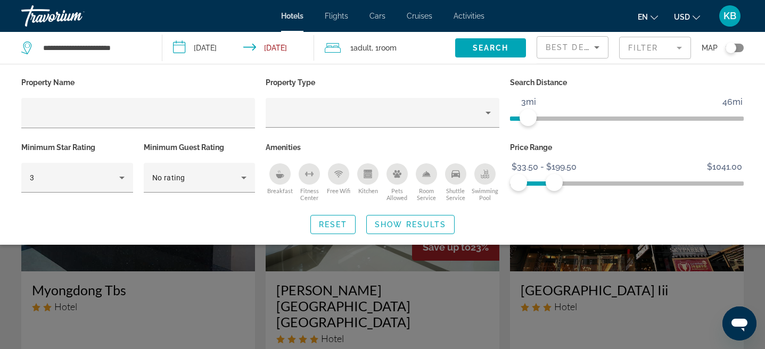
click at [281, 172] on icon "Breakfast" at bounding box center [280, 174] width 9 height 9
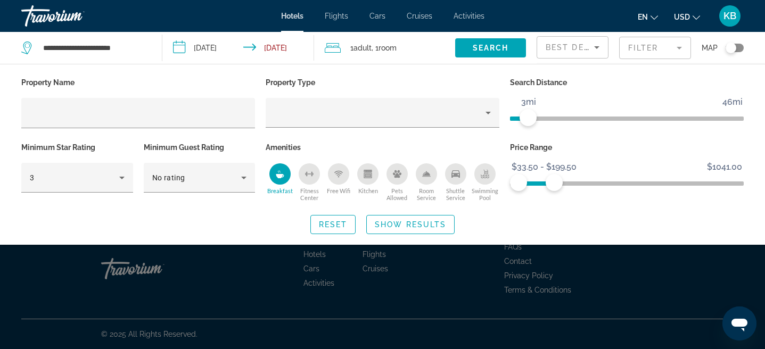
click at [483, 184] on button "Swimming Pool" at bounding box center [484, 182] width 29 height 39
click at [436, 221] on span "Show Results" at bounding box center [410, 224] width 71 height 9
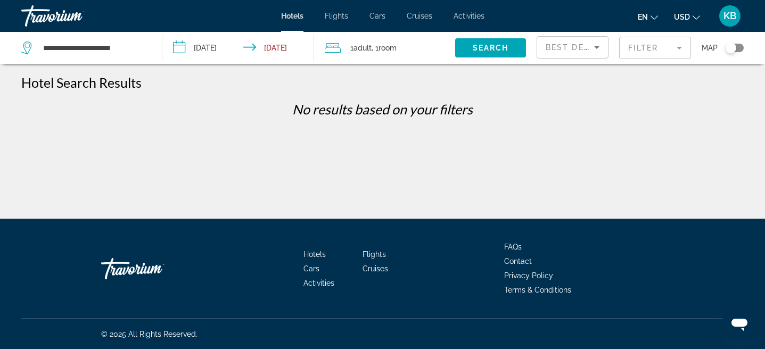
click at [670, 49] on mat-form-field "Filter" at bounding box center [655, 48] width 72 height 22
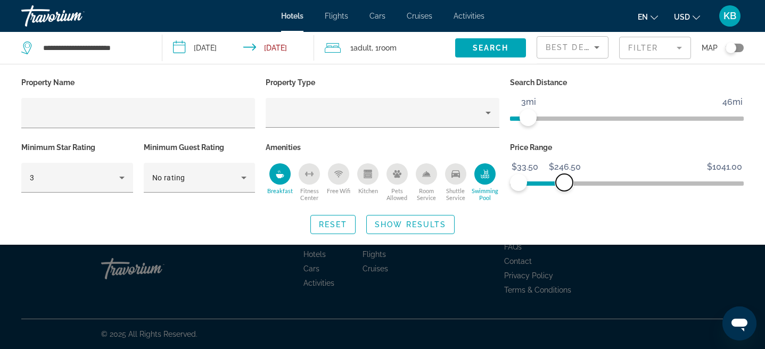
drag, startPoint x: 556, startPoint y: 181, endPoint x: 564, endPoint y: 181, distance: 8.5
click at [564, 181] on span "ngx-slider-max" at bounding box center [564, 182] width 17 height 17
click at [383, 229] on span "Search widget" at bounding box center [410, 225] width 87 height 26
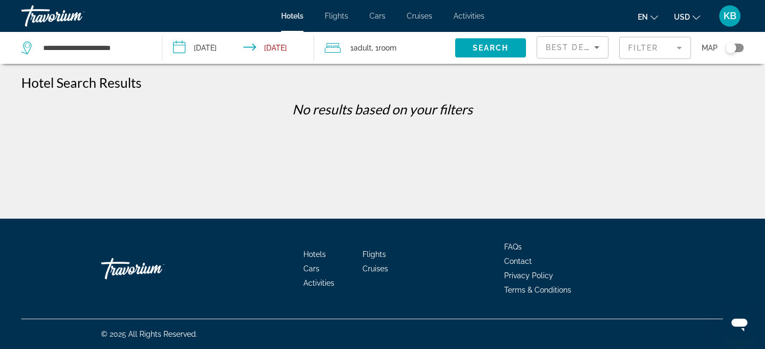
click at [579, 48] on span "Best Deals" at bounding box center [572, 47] width 55 height 9
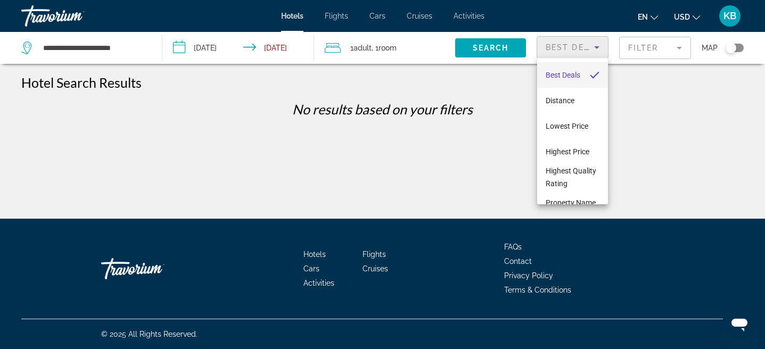
click at [579, 48] on div at bounding box center [382, 174] width 765 height 349
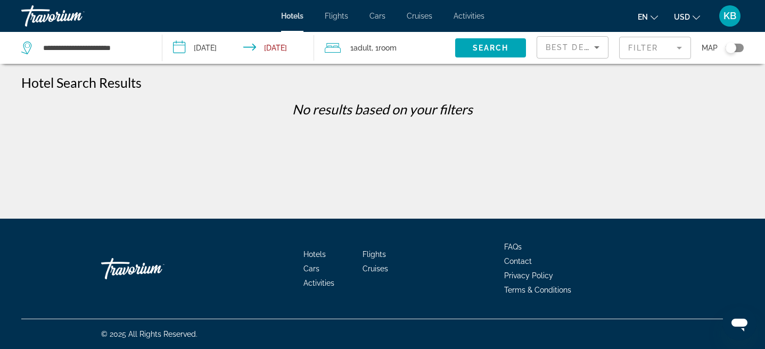
click at [648, 46] on mat-form-field "Filter" at bounding box center [655, 48] width 72 height 22
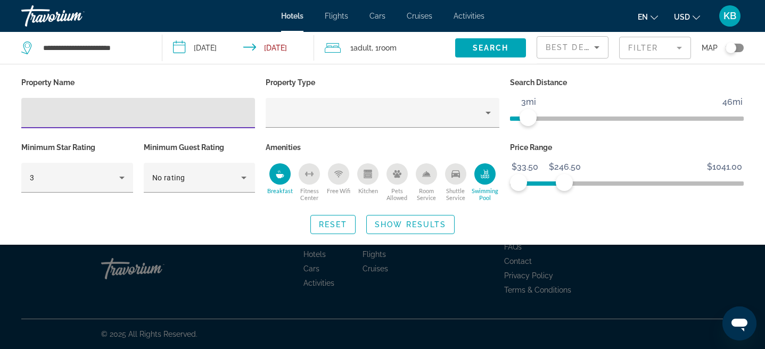
click at [283, 178] on div "Breakfast" at bounding box center [279, 173] width 21 height 21
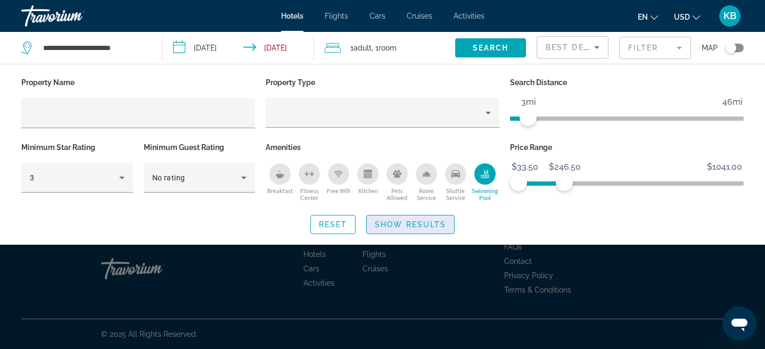
click at [390, 230] on span "Search widget" at bounding box center [410, 225] width 87 height 26
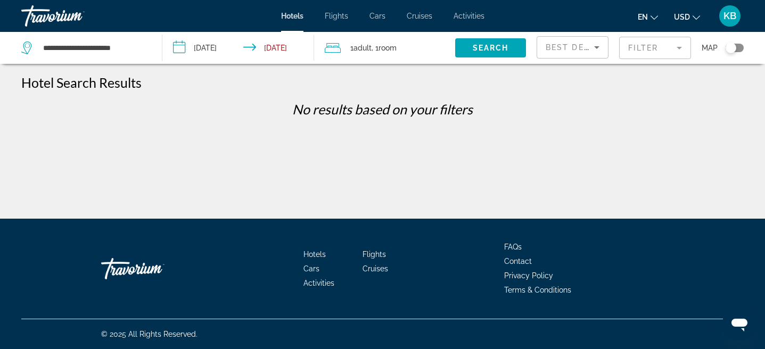
click at [633, 47] on mat-form-field "Filter" at bounding box center [655, 48] width 72 height 22
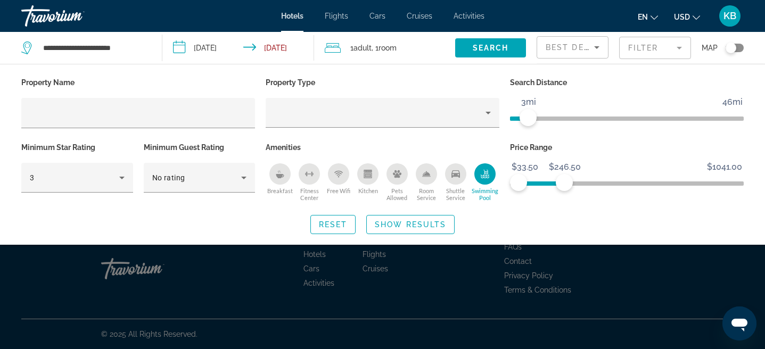
click at [493, 163] on button "Swimming Pool" at bounding box center [484, 182] width 29 height 39
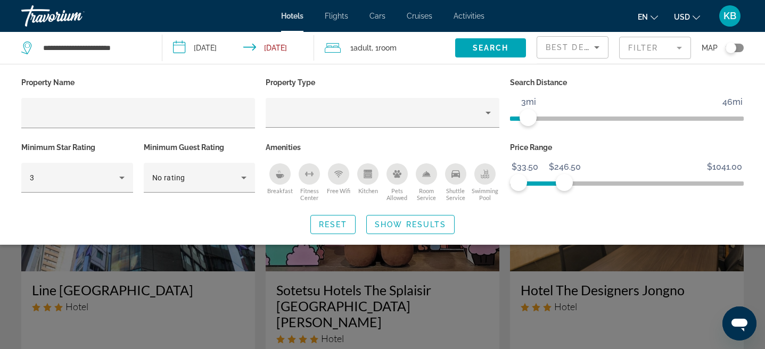
click at [282, 172] on icon "Breakfast" at bounding box center [280, 174] width 9 height 9
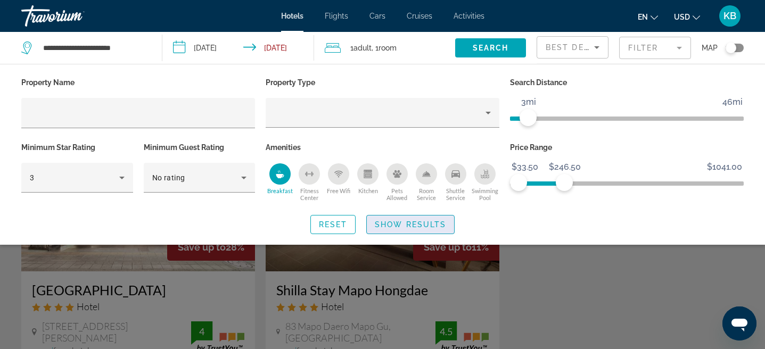
click at [407, 226] on span "Show Results" at bounding box center [410, 224] width 71 height 9
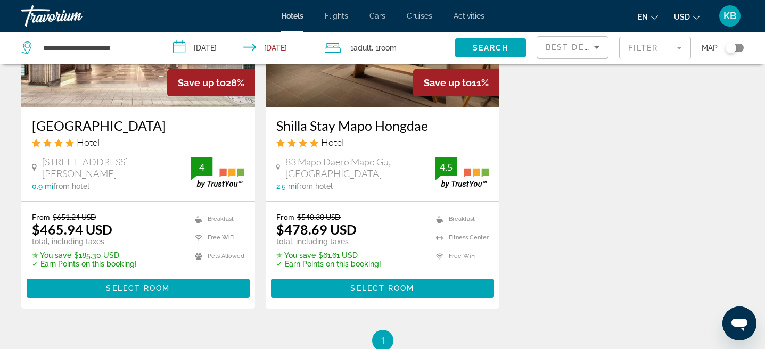
scroll to position [182, 0]
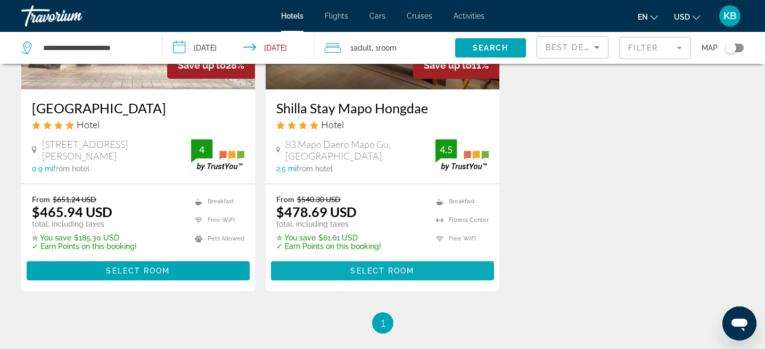
click at [434, 275] on span "Main content" at bounding box center [382, 271] width 223 height 26
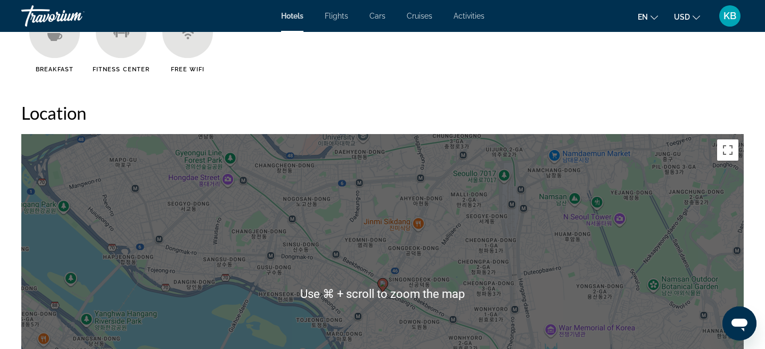
scroll to position [1024, 0]
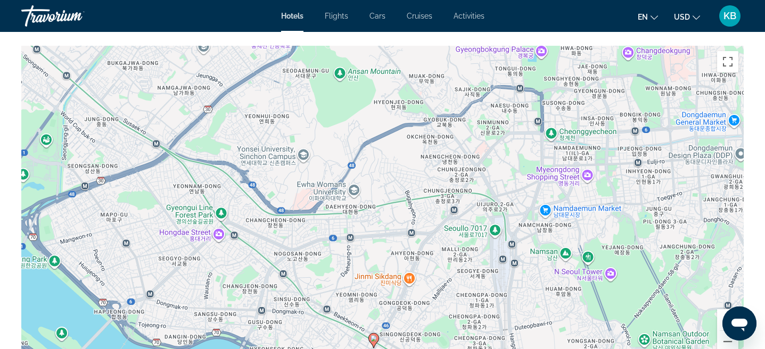
drag, startPoint x: 617, startPoint y: 196, endPoint x: 608, endPoint y: 341, distance: 144.5
click at [608, 341] on div "To activate drag with keyboard, press Alt + Enter. Once in keyboard drag state,…" at bounding box center [382, 205] width 722 height 319
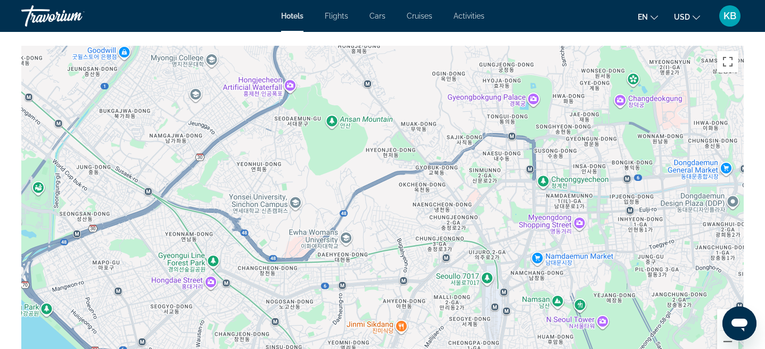
drag, startPoint x: 619, startPoint y: 319, endPoint x: 612, endPoint y: 370, distance: 52.2
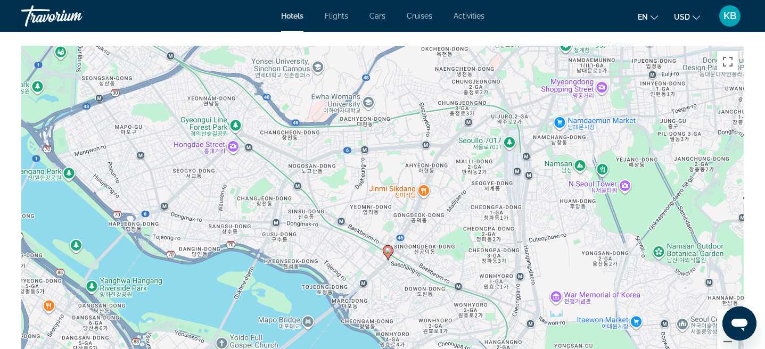
drag, startPoint x: 602, startPoint y: 217, endPoint x: 625, endPoint y: 82, distance: 137.0
click at [625, 82] on div "To activate drag with keyboard, press Alt + Enter. Once in keyboard drag state,…" at bounding box center [382, 205] width 722 height 319
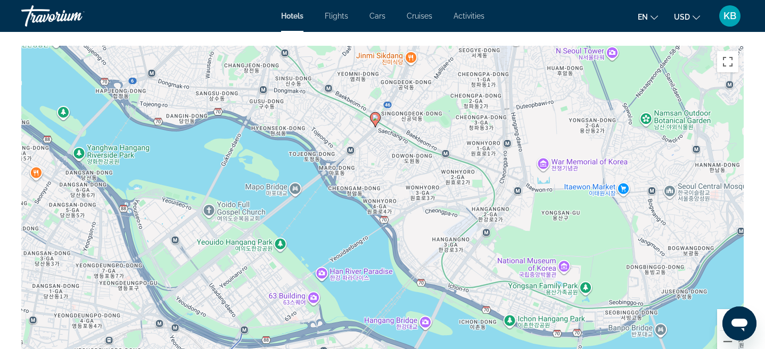
drag, startPoint x: 526, startPoint y: 224, endPoint x: 511, endPoint y: 87, distance: 137.6
click at [511, 87] on div "To activate drag with keyboard, press Alt + Enter. Once in keyboard drag state,…" at bounding box center [382, 205] width 722 height 319
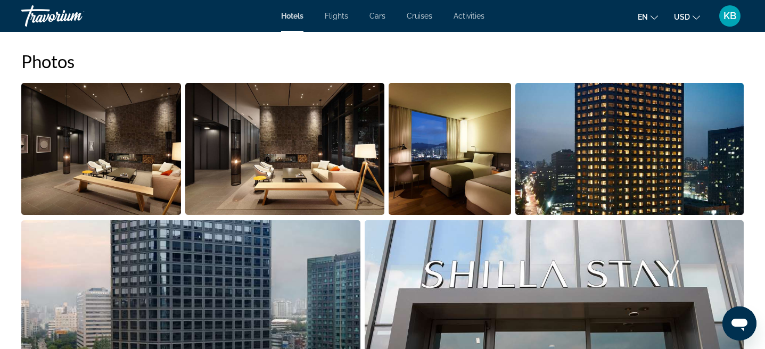
scroll to position [483, 0]
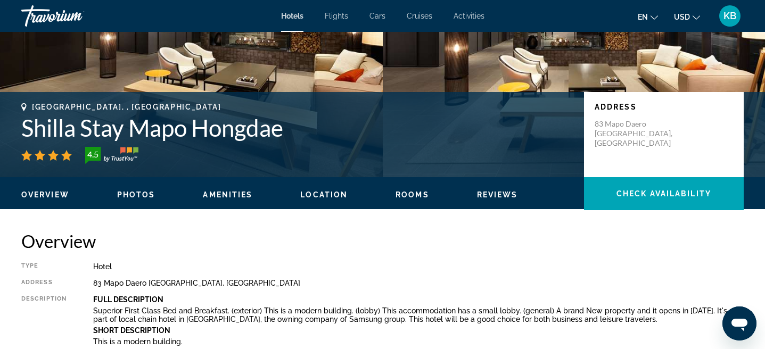
click at [138, 78] on img "Main content" at bounding box center [191, 17] width 383 height 319
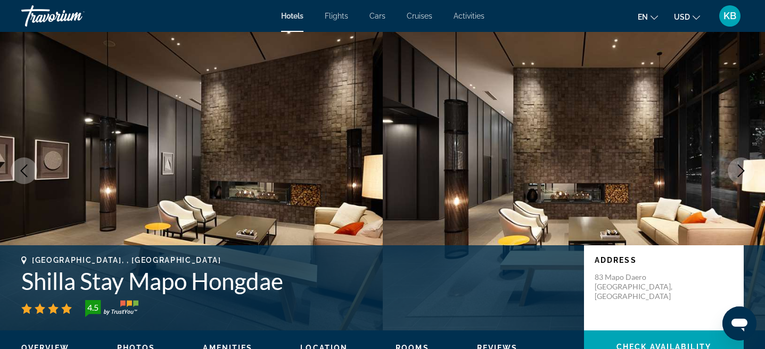
scroll to position [0, 0]
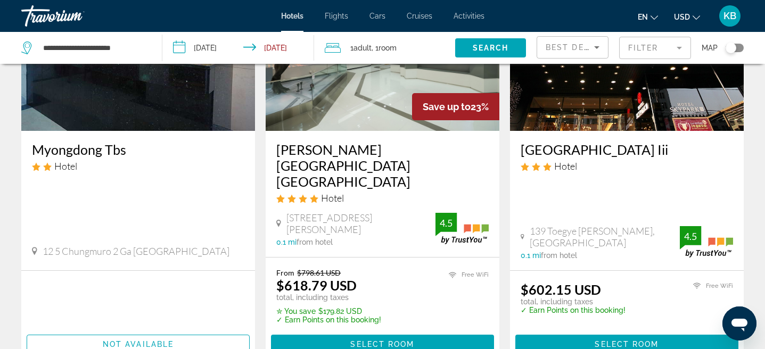
scroll to position [168, 0]
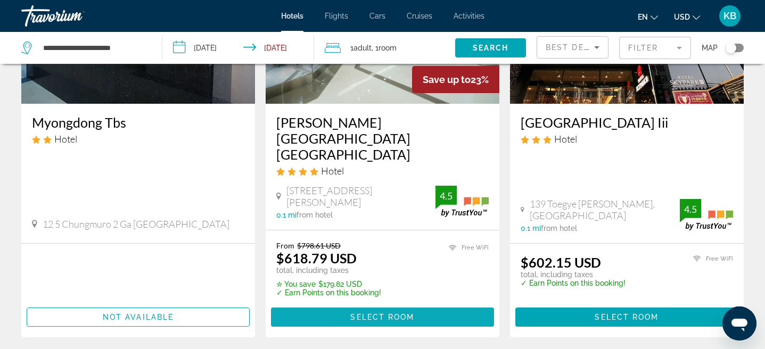
click at [392, 313] on span "Select Room" at bounding box center [382, 317] width 64 height 9
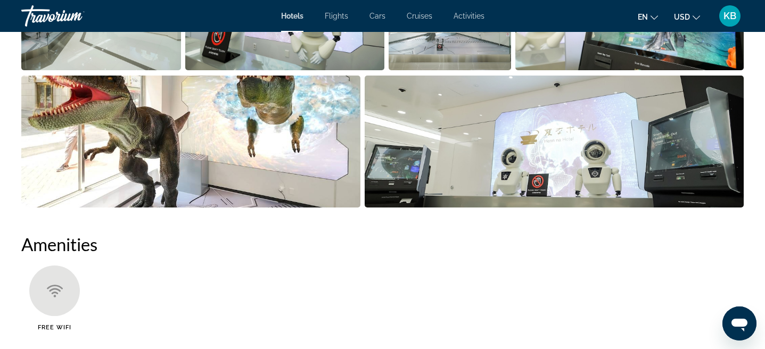
scroll to position [581, 0]
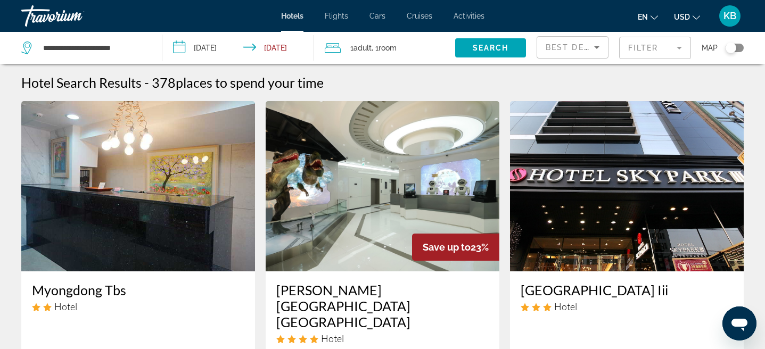
click at [556, 51] on span "Best Deals" at bounding box center [572, 47] width 55 height 9
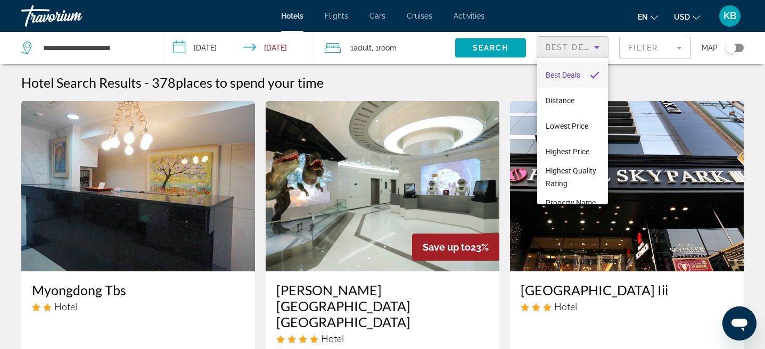
click at [561, 75] on span "Best Deals" at bounding box center [562, 75] width 35 height 9
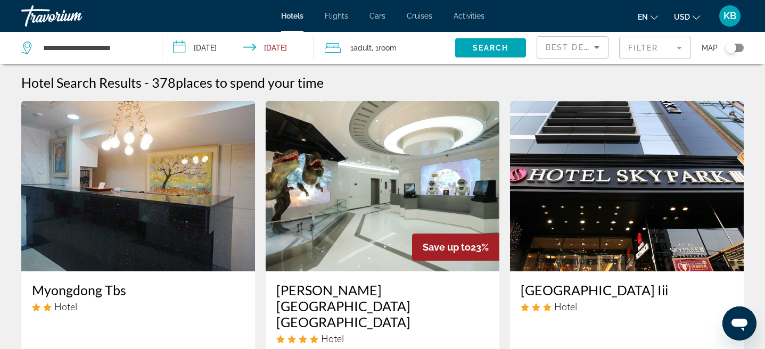
click at [635, 52] on mat-form-field "Filter" at bounding box center [655, 48] width 72 height 22
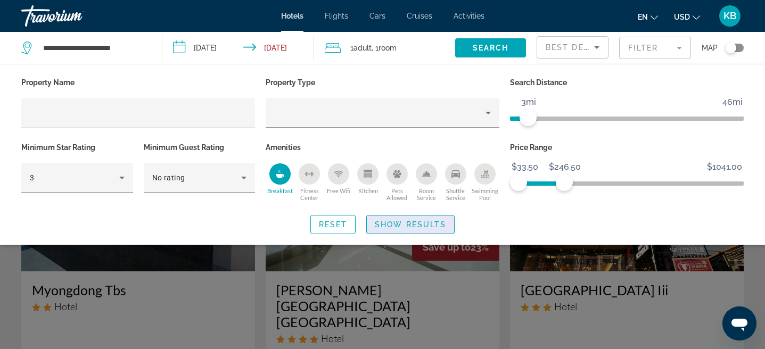
click at [386, 229] on span "Search widget" at bounding box center [410, 225] width 87 height 26
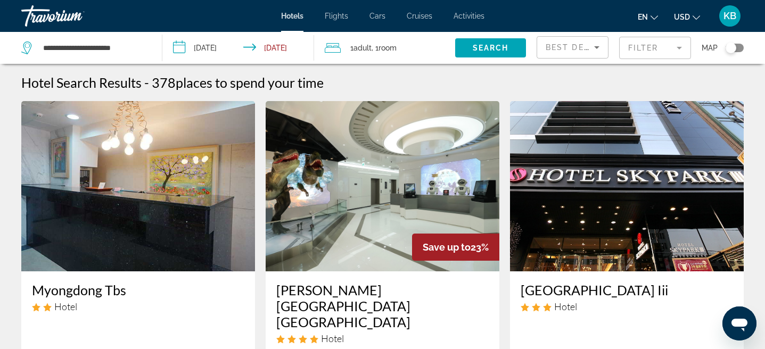
click at [570, 48] on span "Best Deals" at bounding box center [572, 47] width 55 height 9
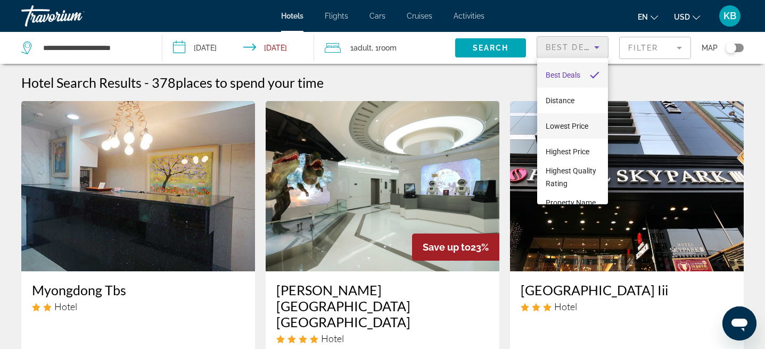
click at [570, 130] on span "Lowest Price" at bounding box center [566, 126] width 43 height 9
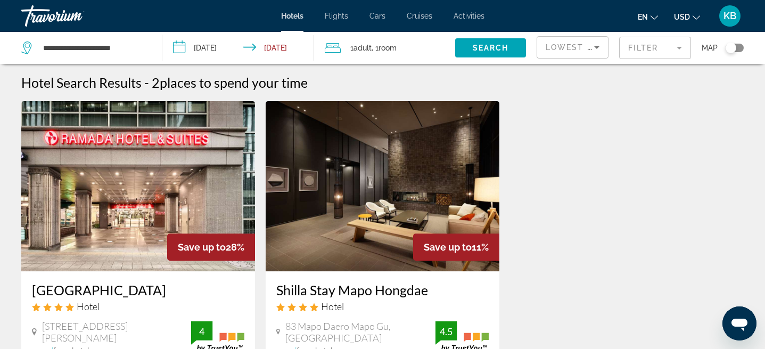
click at [169, 178] on img "Main content" at bounding box center [138, 186] width 234 height 170
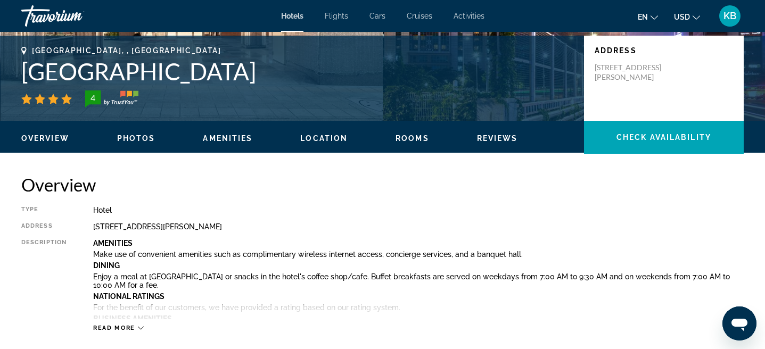
scroll to position [231, 0]
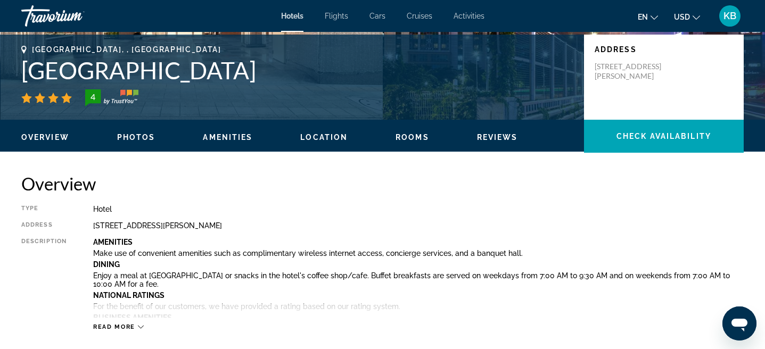
click at [133, 134] on span "Photos" at bounding box center [136, 137] width 38 height 9
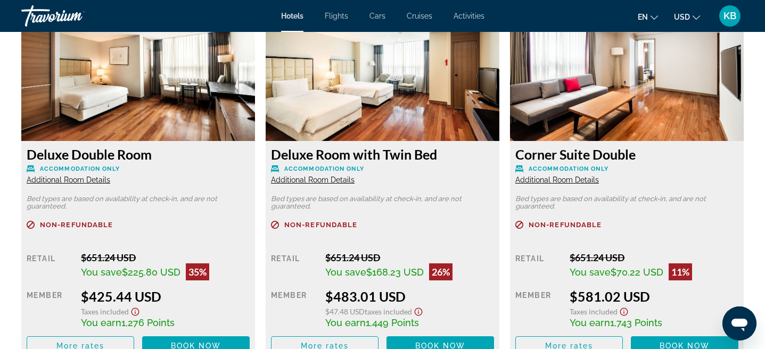
scroll to position [1500, 0]
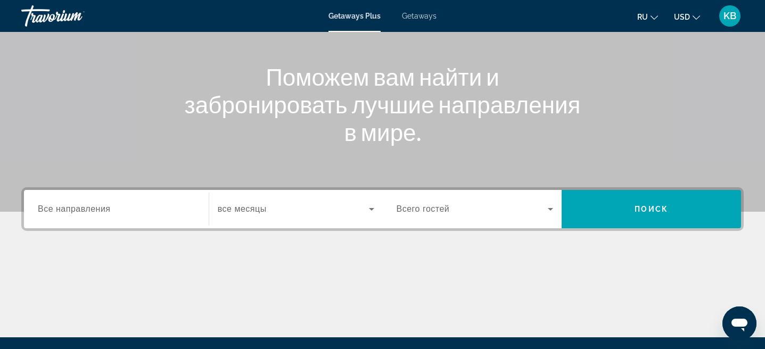
scroll to position [226, 0]
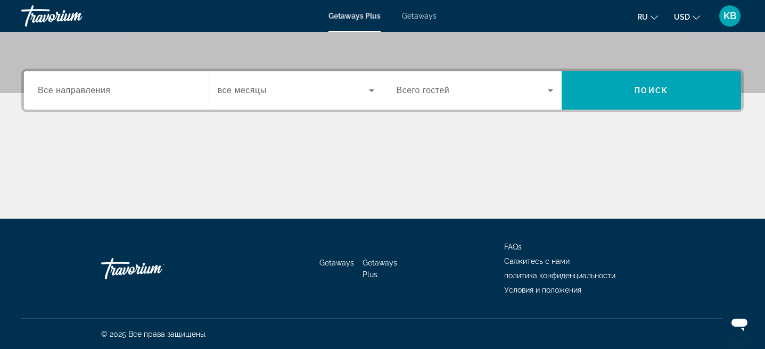
click at [186, 85] on input "Destination Все направления" at bounding box center [116, 91] width 157 height 13
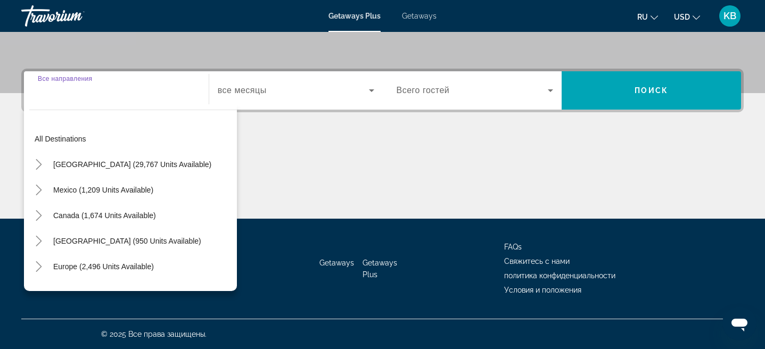
click at [362, 175] on div "Main content" at bounding box center [382, 179] width 722 height 80
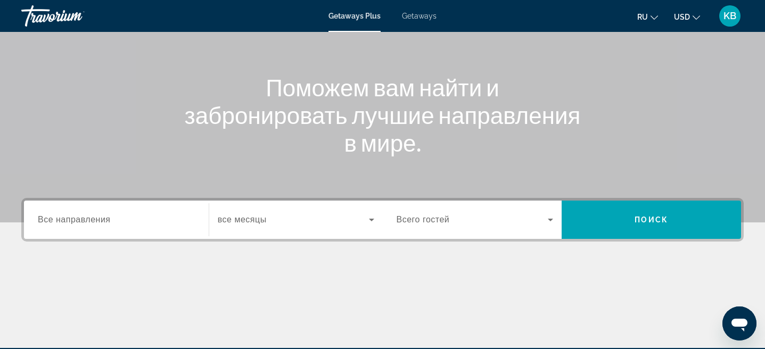
scroll to position [105, 0]
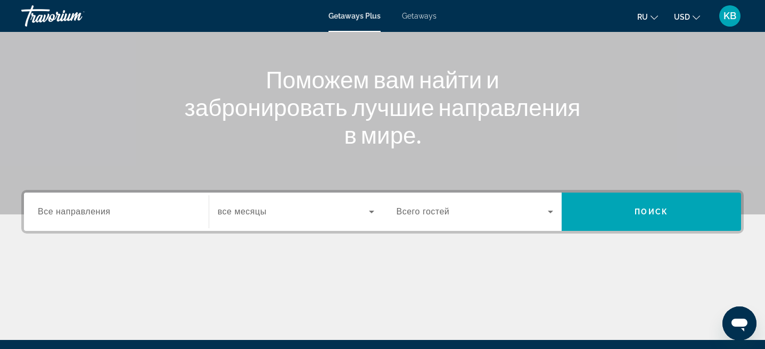
click at [411, 16] on span "Getaways" at bounding box center [419, 16] width 35 height 9
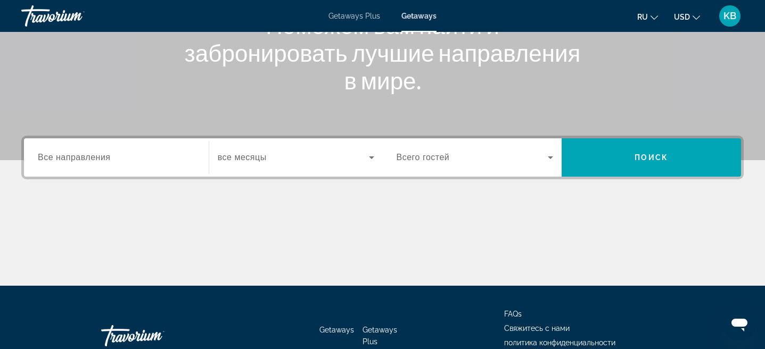
scroll to position [163, 0]
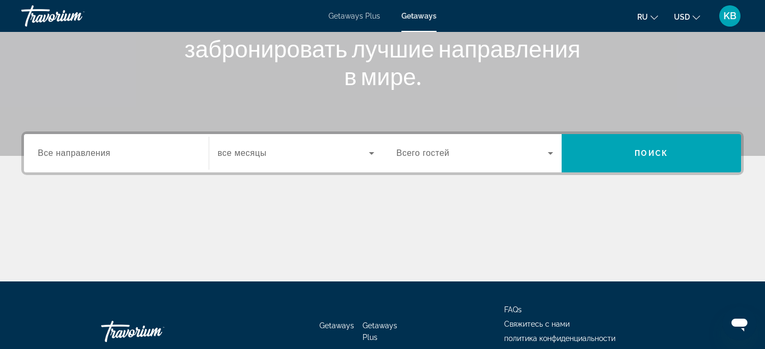
click at [173, 143] on div "Search widget" at bounding box center [116, 153] width 157 height 30
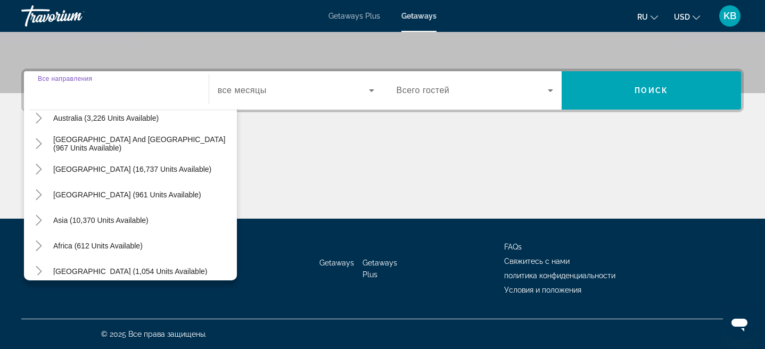
scroll to position [172, 0]
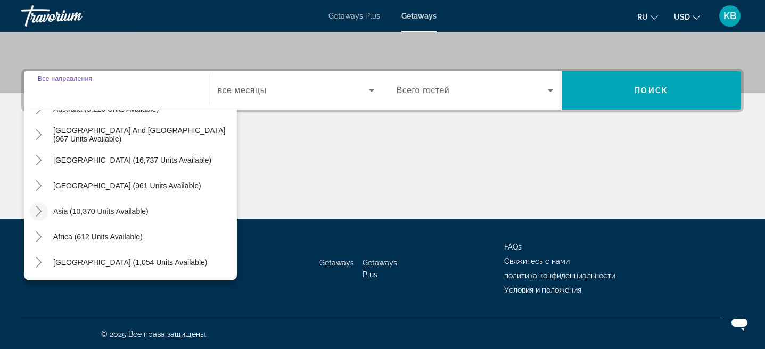
click at [40, 211] on icon "Toggle Asia (10,370 units available)" at bounding box center [39, 211] width 6 height 11
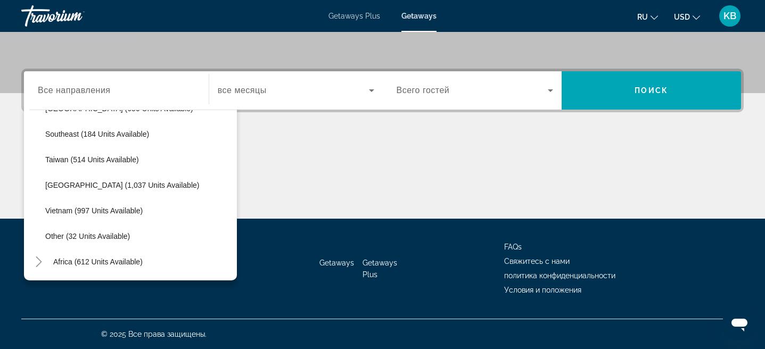
scroll to position [532, 0]
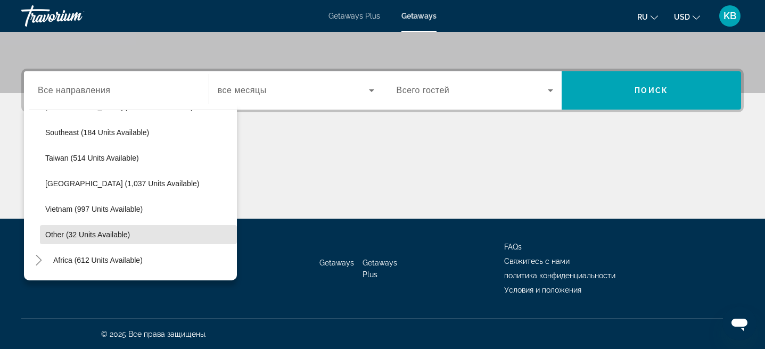
click at [114, 231] on span "Other (32 units available)" at bounding box center [87, 234] width 85 height 9
type input "**********"
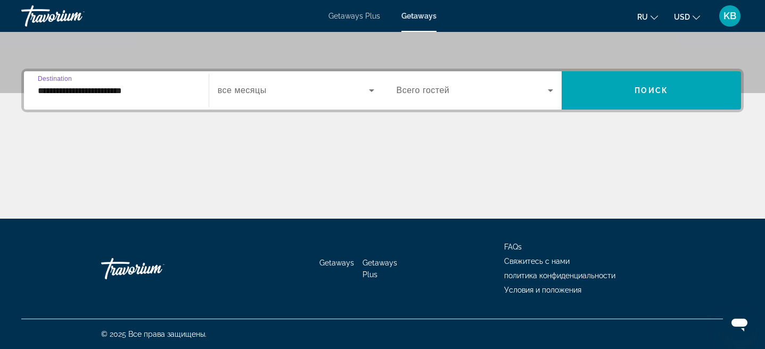
click at [159, 85] on input "**********" at bounding box center [116, 91] width 157 height 13
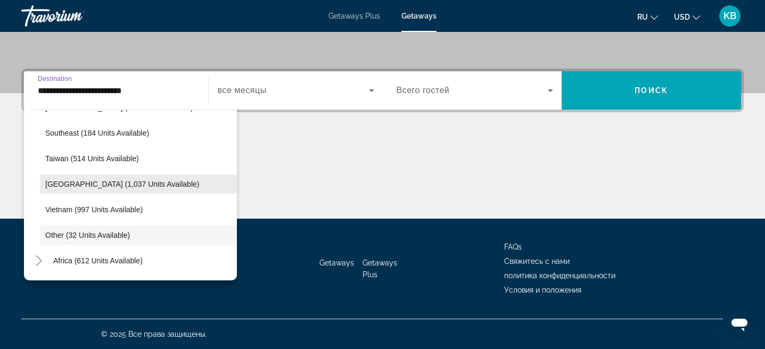
scroll to position [556, 0]
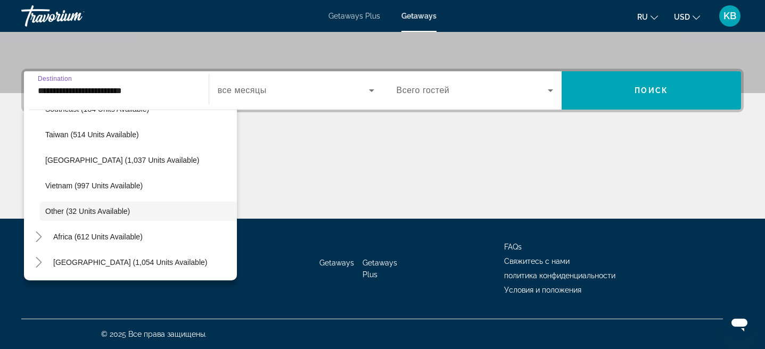
click at [303, 89] on span "Search widget" at bounding box center [293, 90] width 151 height 13
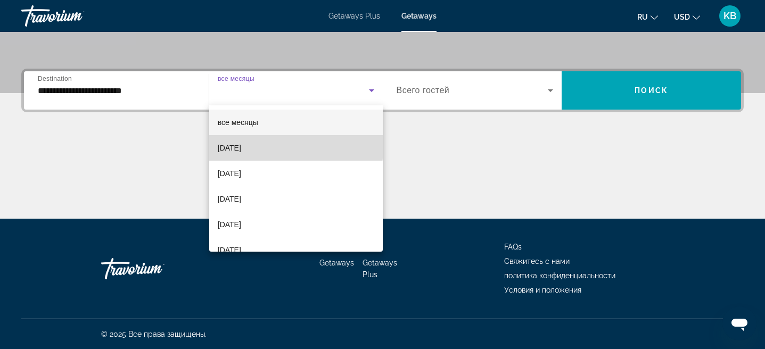
click at [293, 145] on mat-option "[DATE]" at bounding box center [295, 148] width 173 height 26
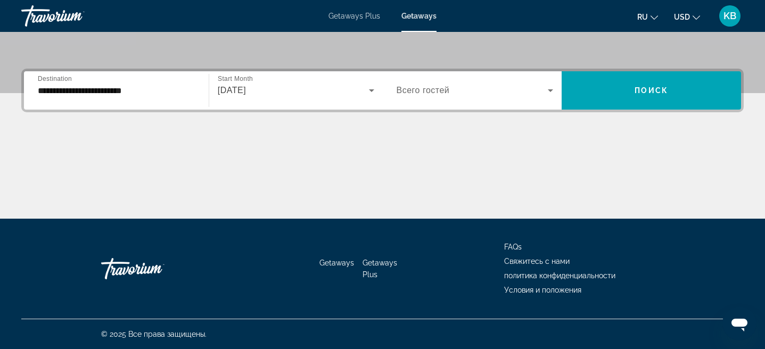
click at [434, 103] on div "Search widget" at bounding box center [474, 91] width 157 height 30
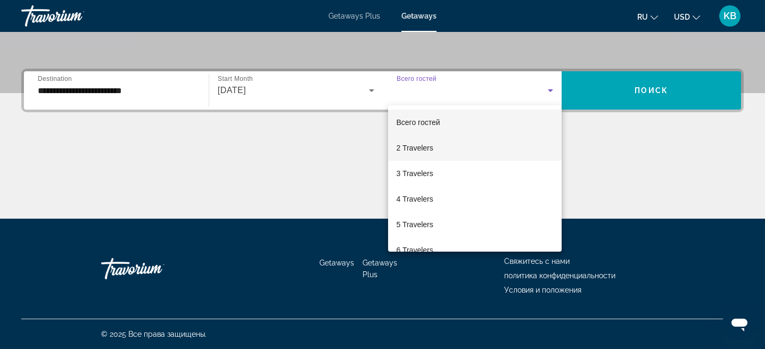
click at [428, 145] on span "2 Travelers" at bounding box center [414, 148] width 37 height 13
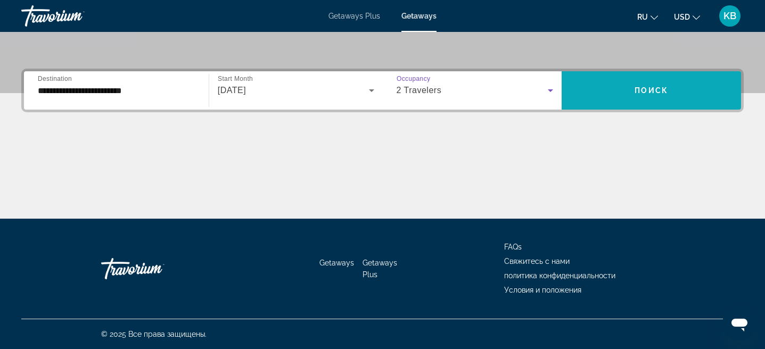
click at [611, 104] on span "Search widget" at bounding box center [650, 90] width 179 height 38
